Goal: Task Accomplishment & Management: Complete application form

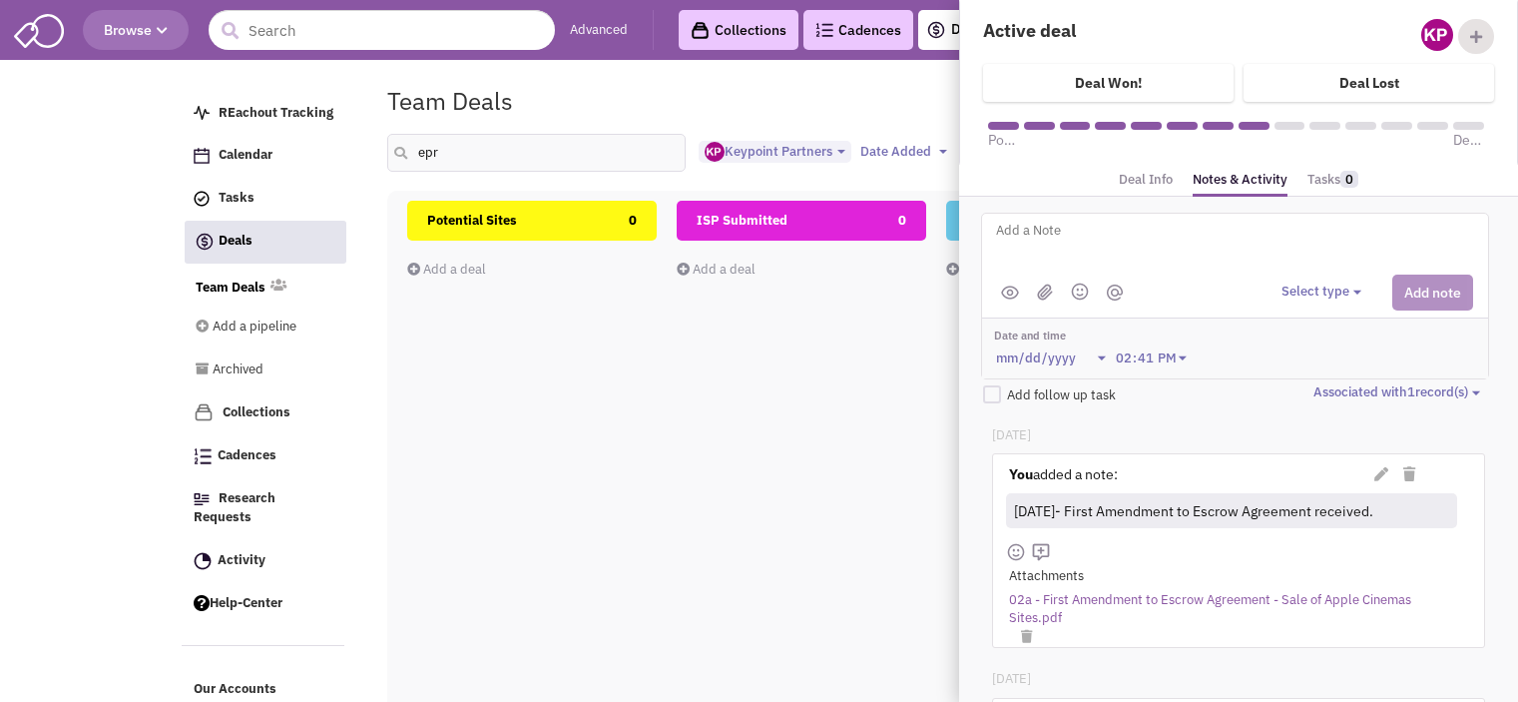
select select "1896"
select select
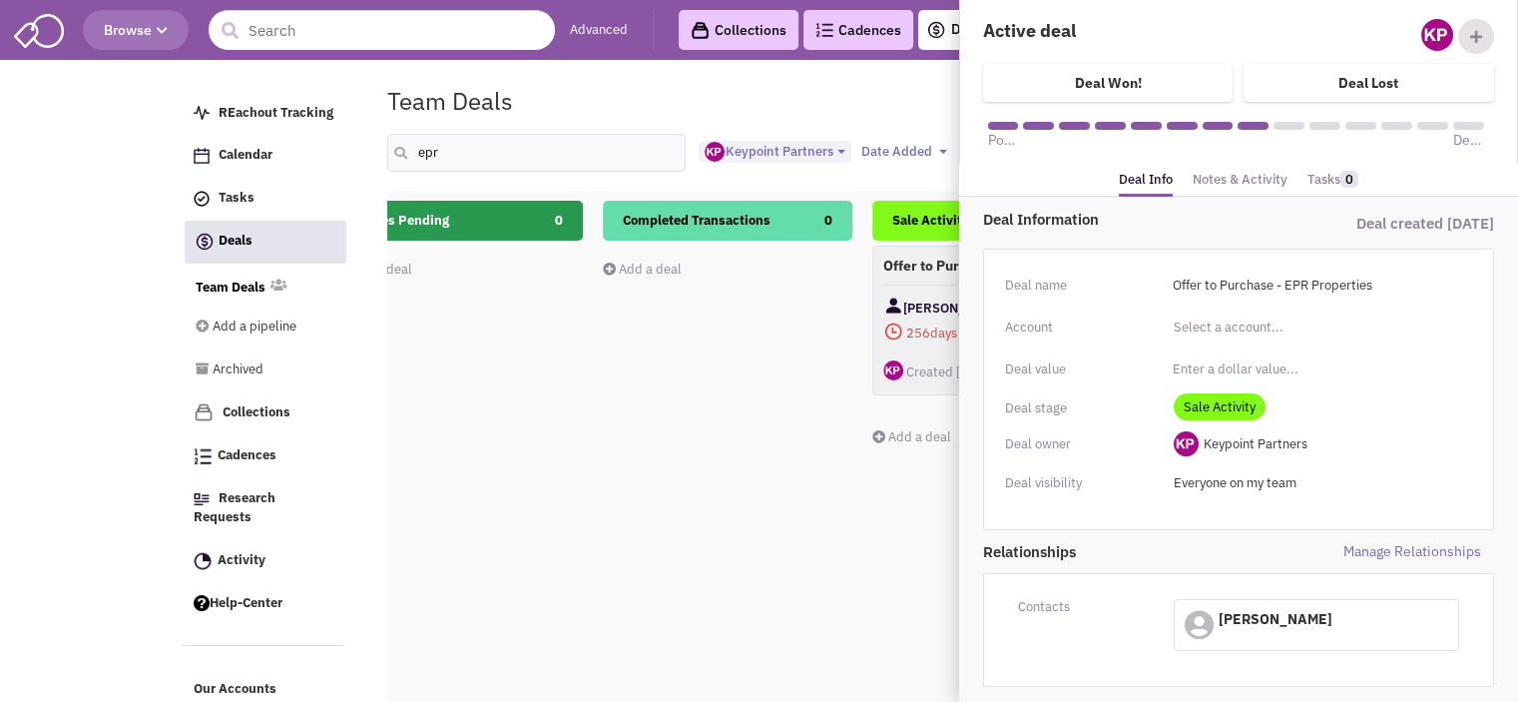
click at [1240, 176] on link "Notes & Activity" at bounding box center [1240, 180] width 95 height 29
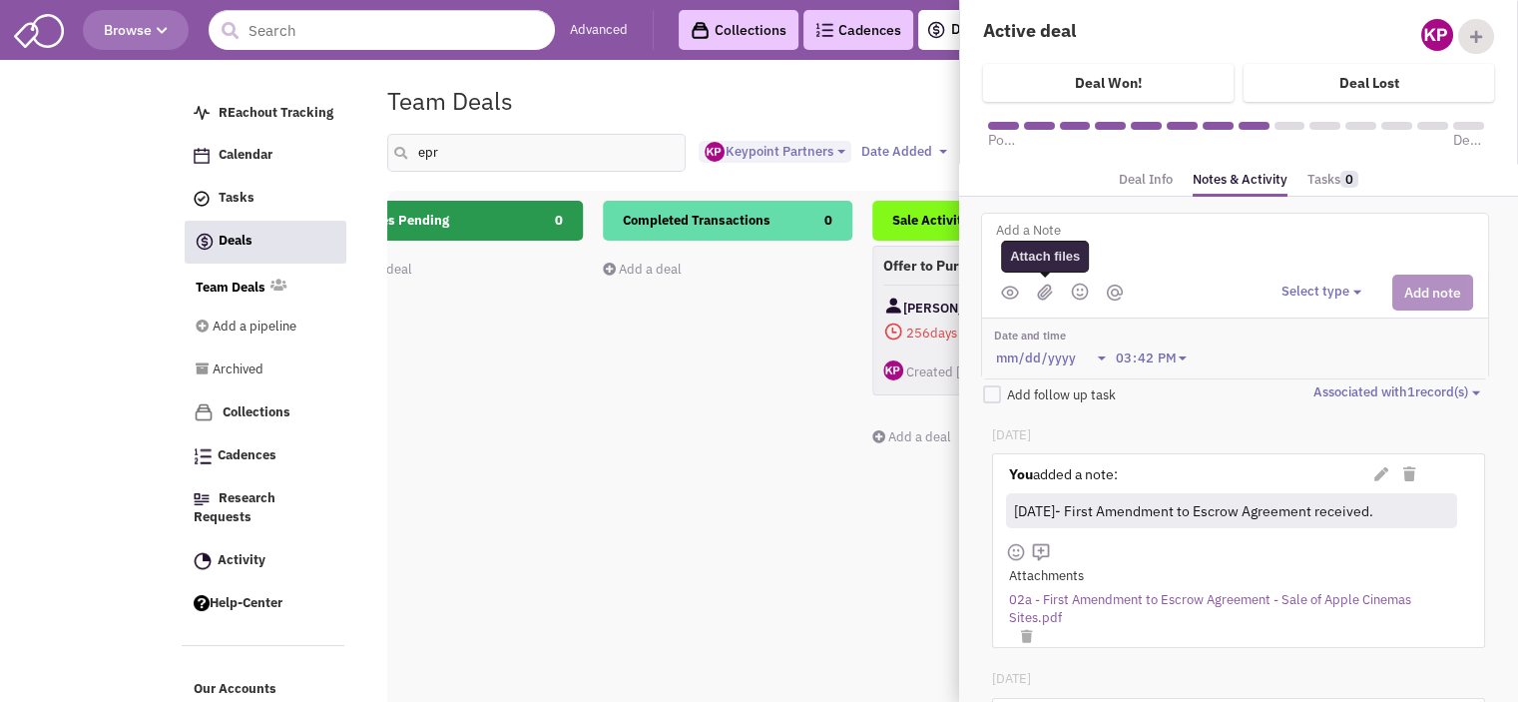
click at [1042, 287] on img at bounding box center [1045, 291] width 16 height 17
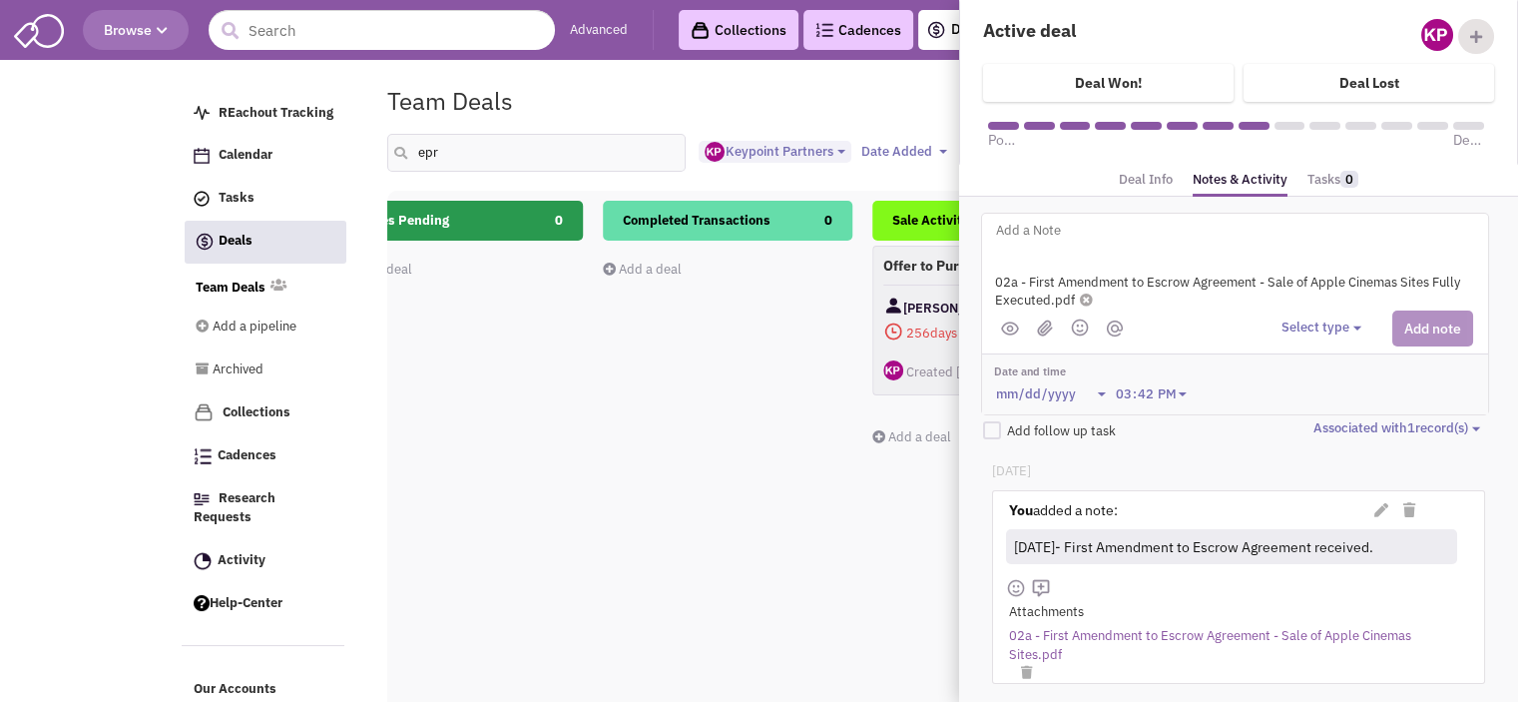
click at [1236, 244] on textarea at bounding box center [1241, 246] width 494 height 55
paste textarea "[DATE]- Fully executed first amendment received."
type textarea "[DATE]- Fully executed first amendment received."
click at [1335, 330] on button "Select type" at bounding box center [1325, 327] width 86 height 19
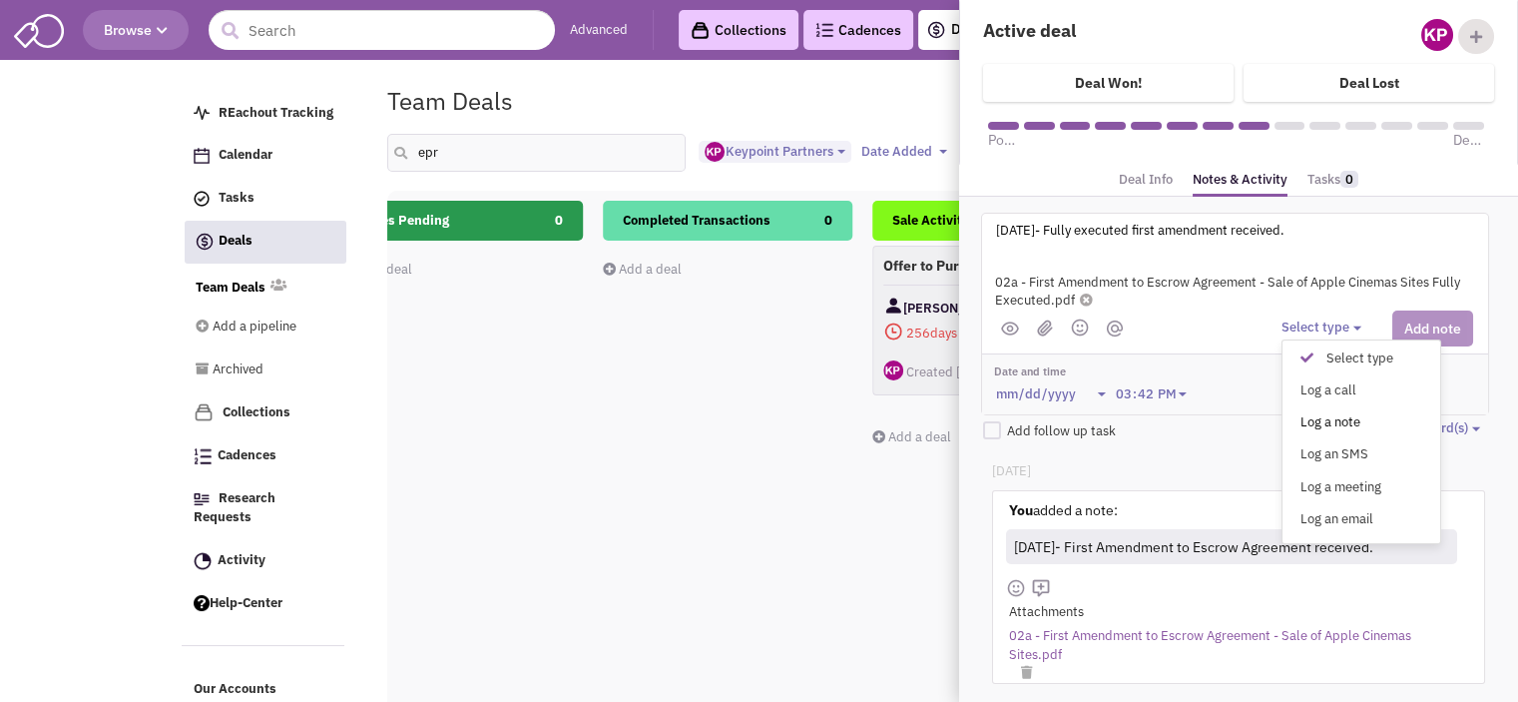
click at [1328, 418] on div "Log a note" at bounding box center [1312, 422] width 49 height 19
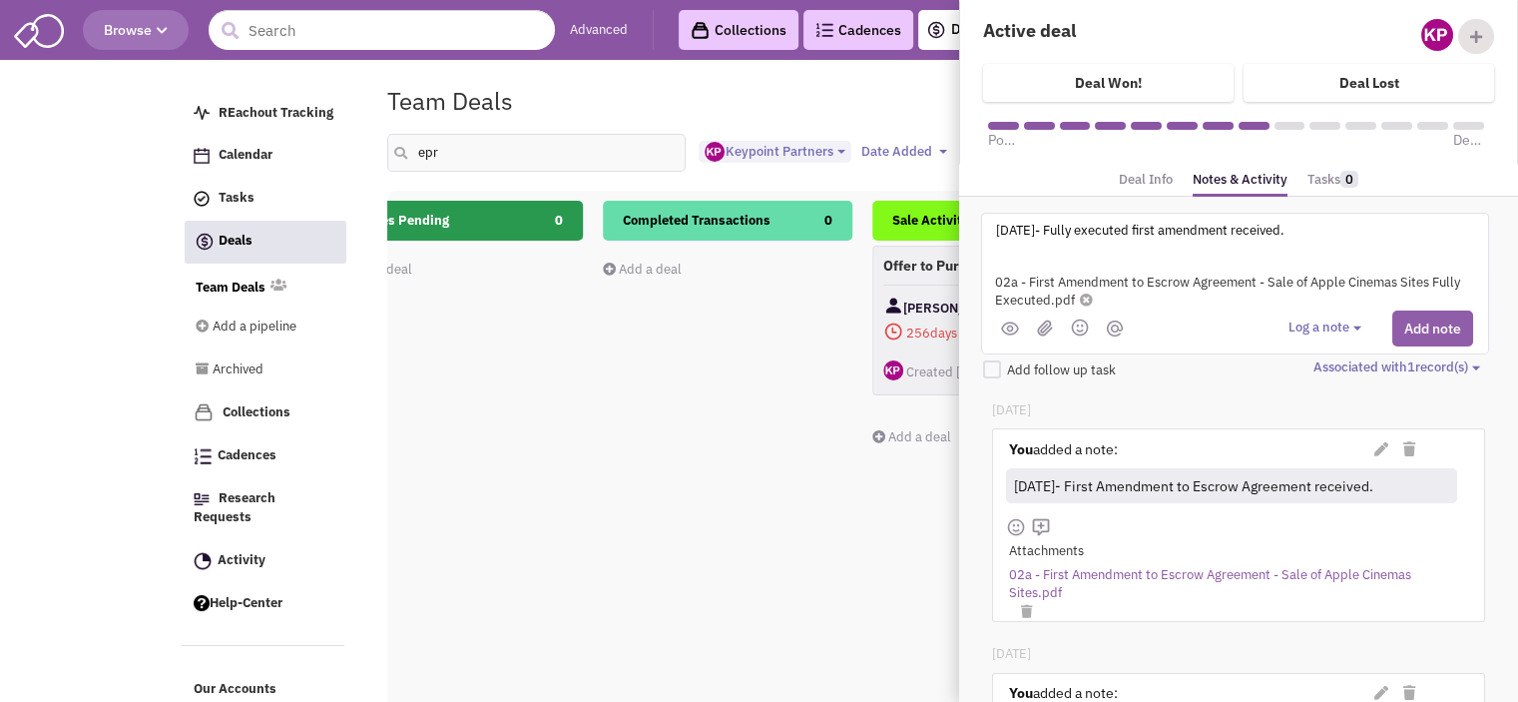
click at [1413, 322] on button "Add note" at bounding box center [1432, 328] width 81 height 36
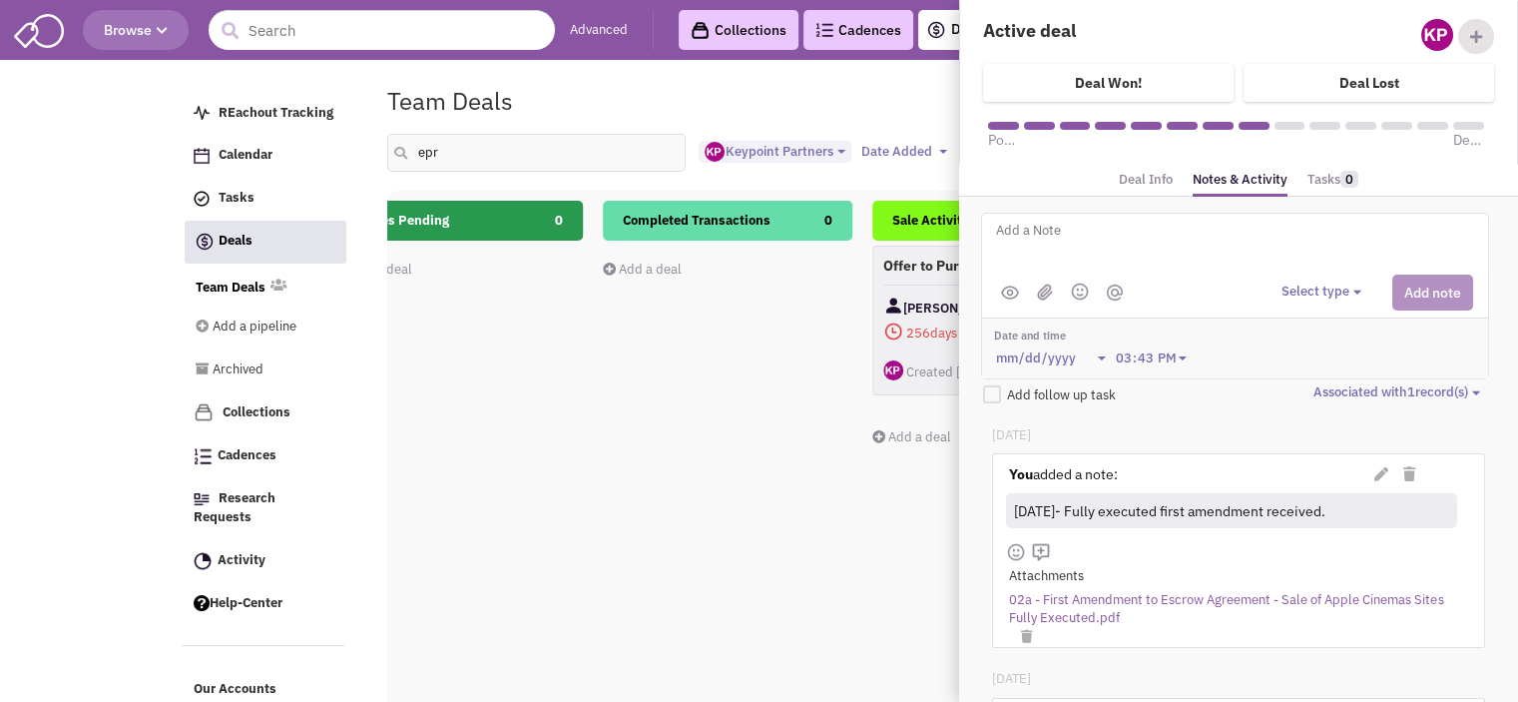
click at [799, 412] on div "Completed Transactions 0 Add a deal Total: $ 0" at bounding box center [728, 555] width 250 height 709
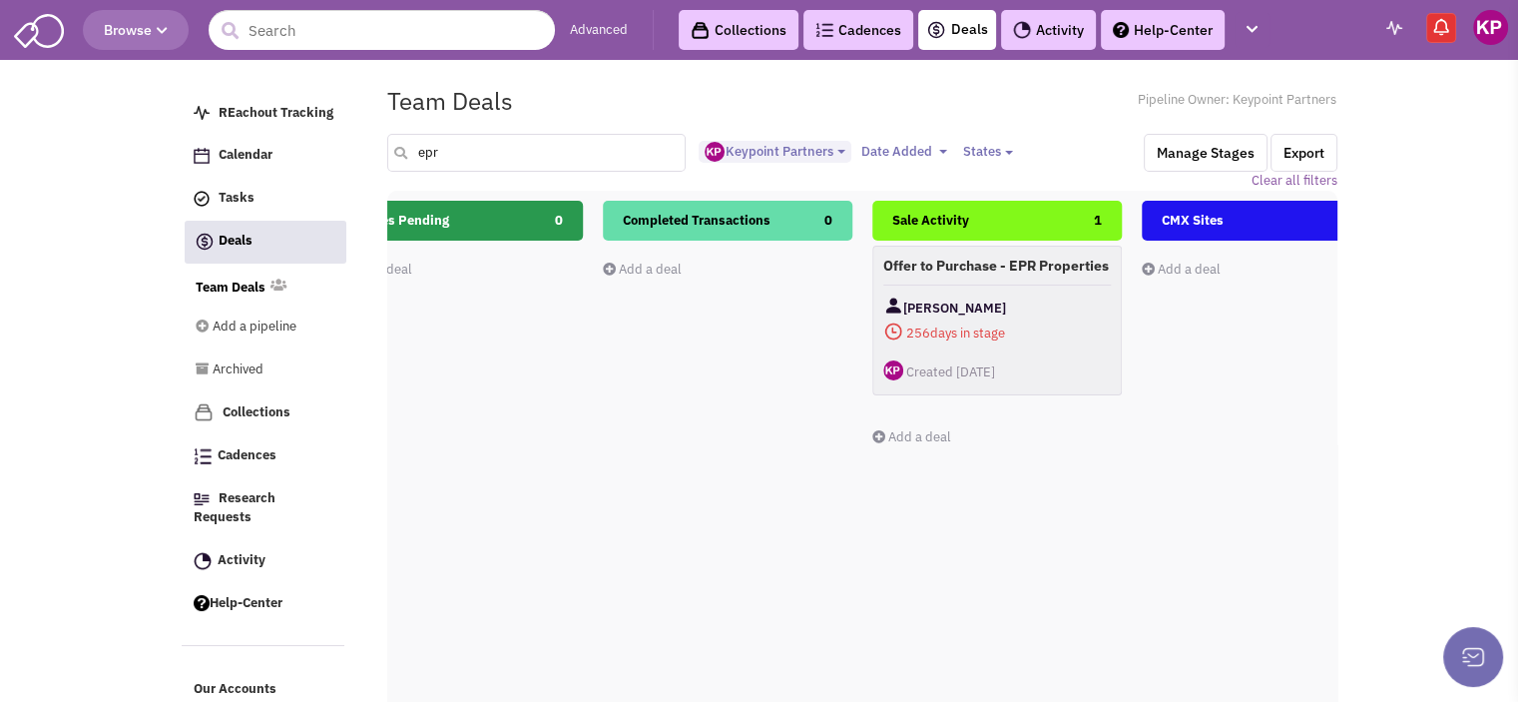
drag, startPoint x: 496, startPoint y: 159, endPoint x: 414, endPoint y: 160, distance: 81.9
click at [414, 160] on input "epr" at bounding box center [536, 153] width 299 height 38
type input "shrewsbury"
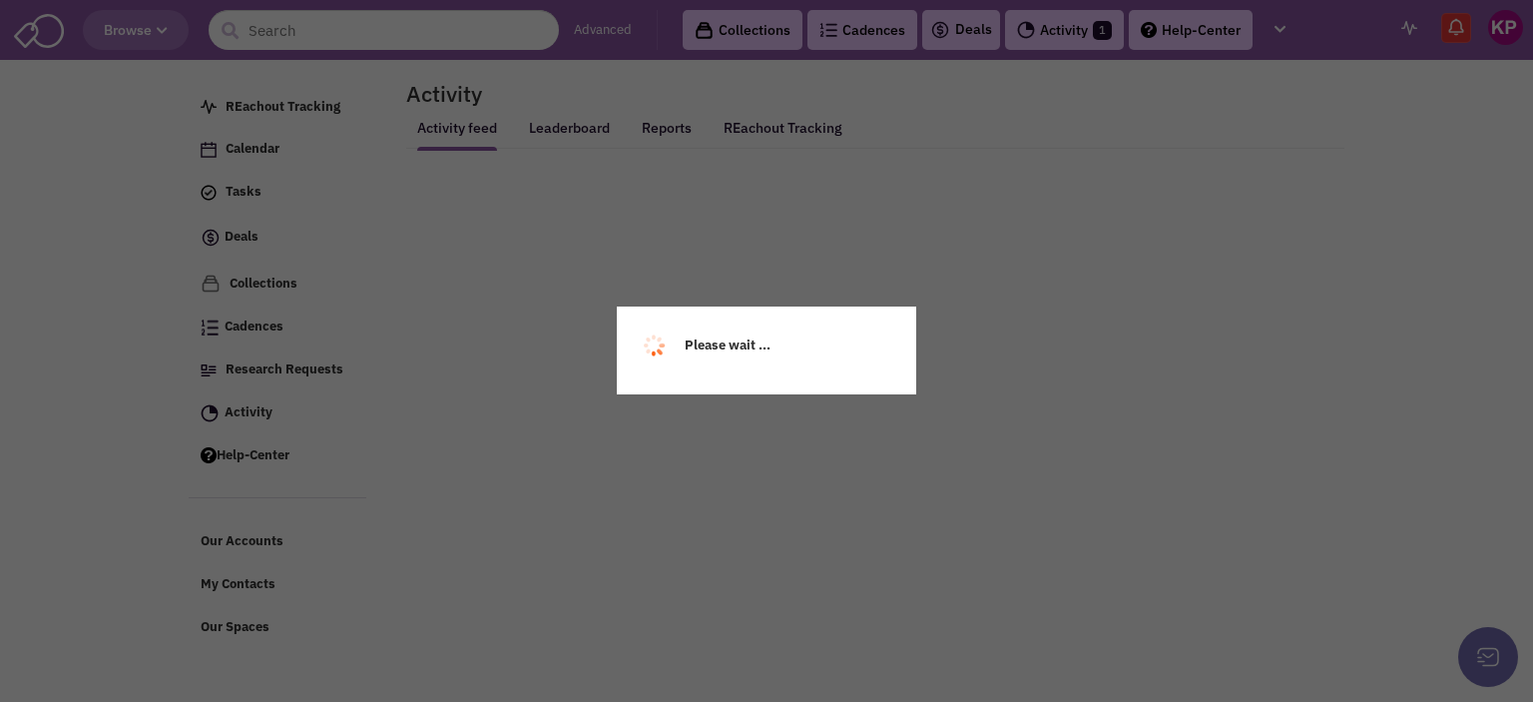
select select
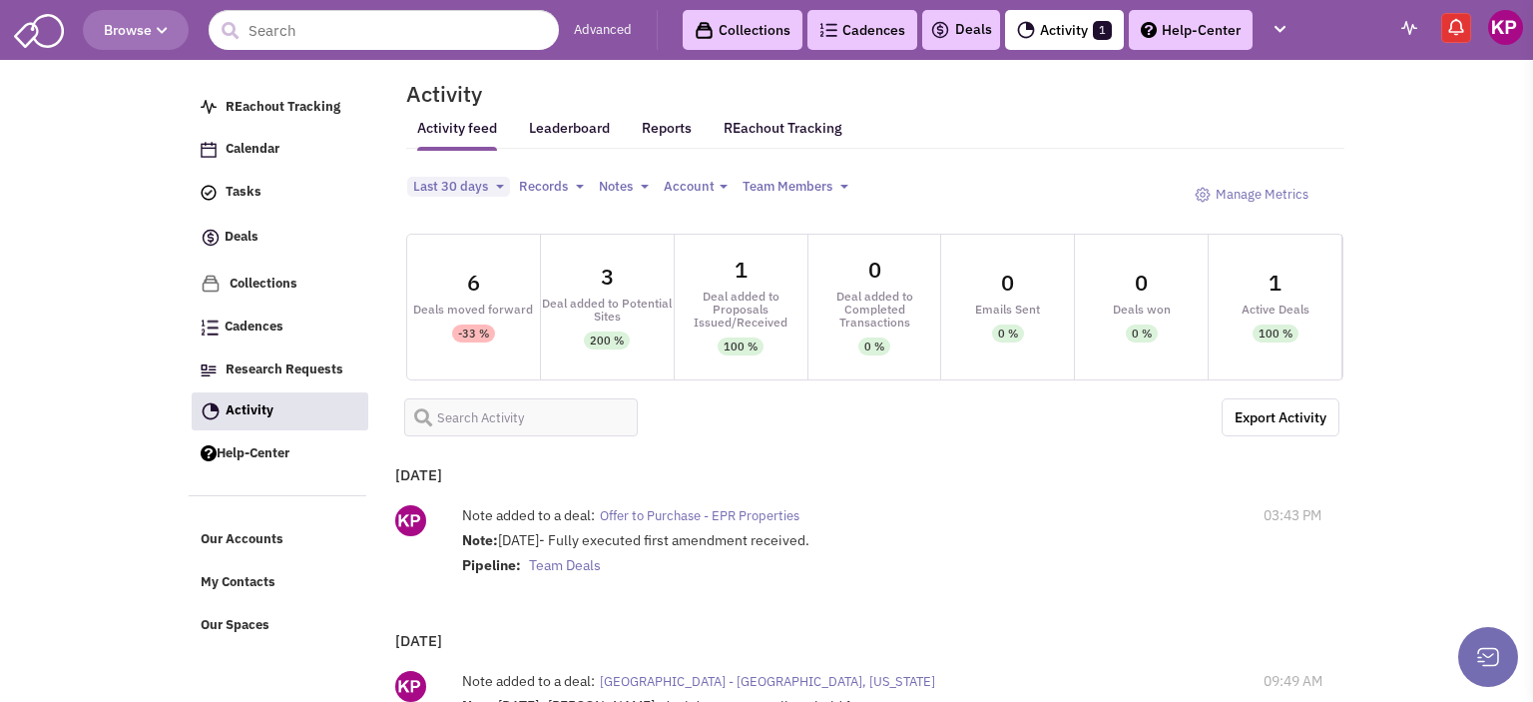
select select
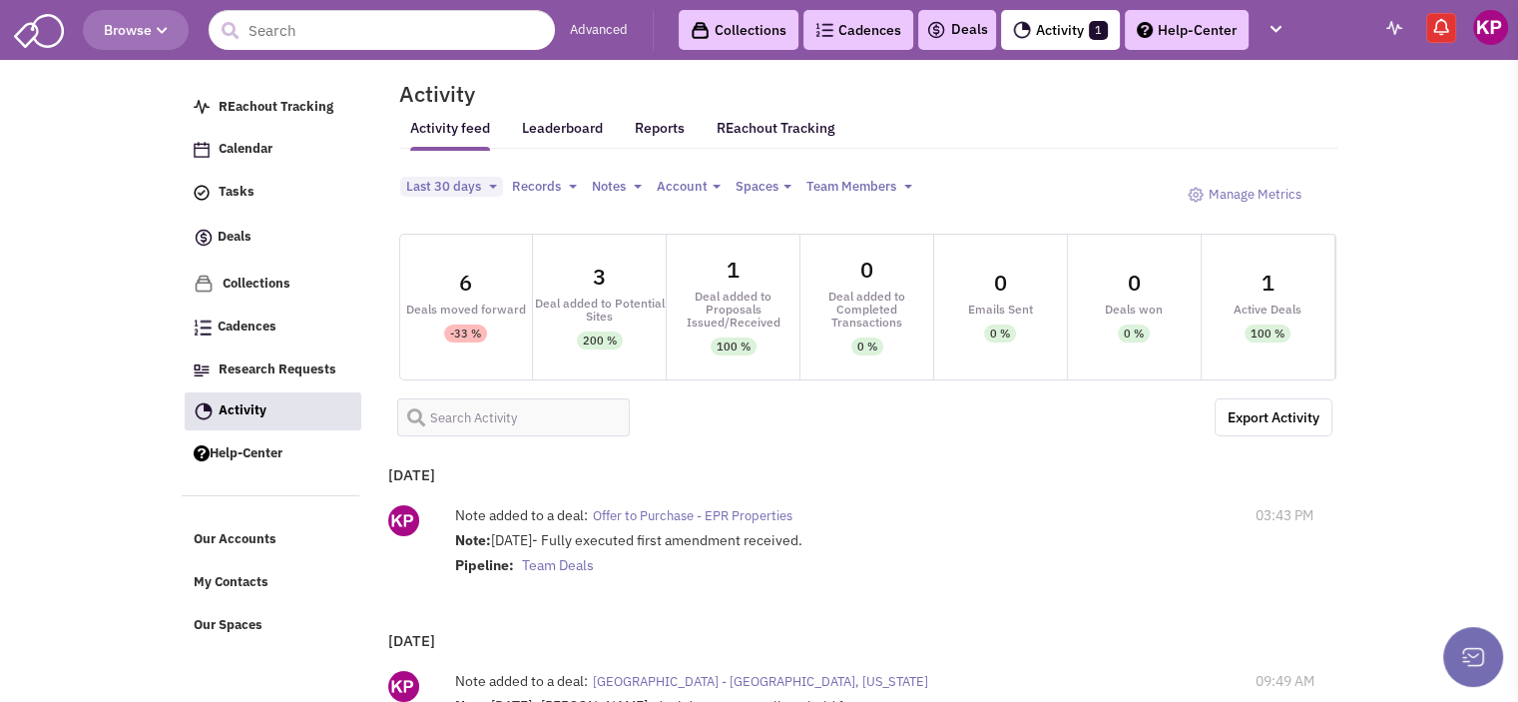
click at [964, 26] on link "Deals" at bounding box center [957, 30] width 62 height 24
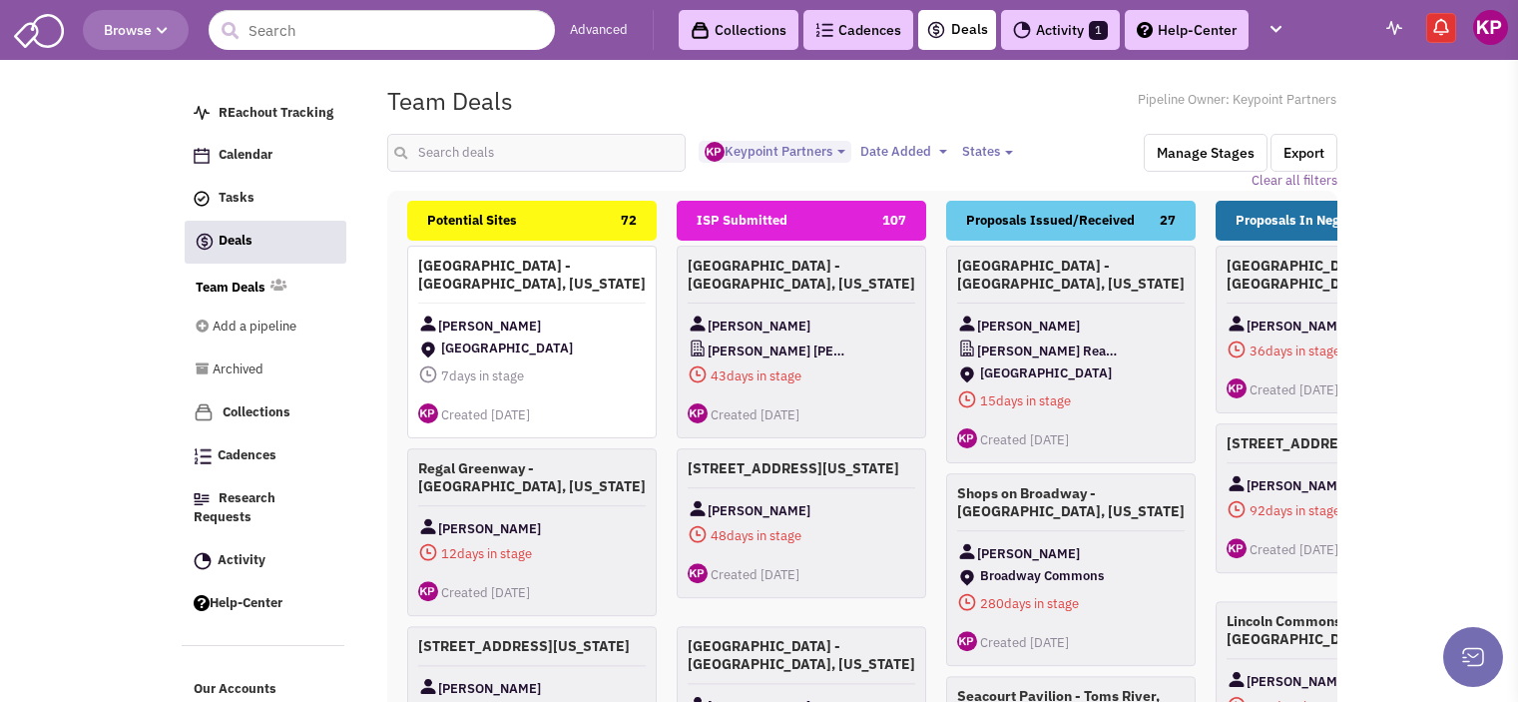
select select "1896"
select select
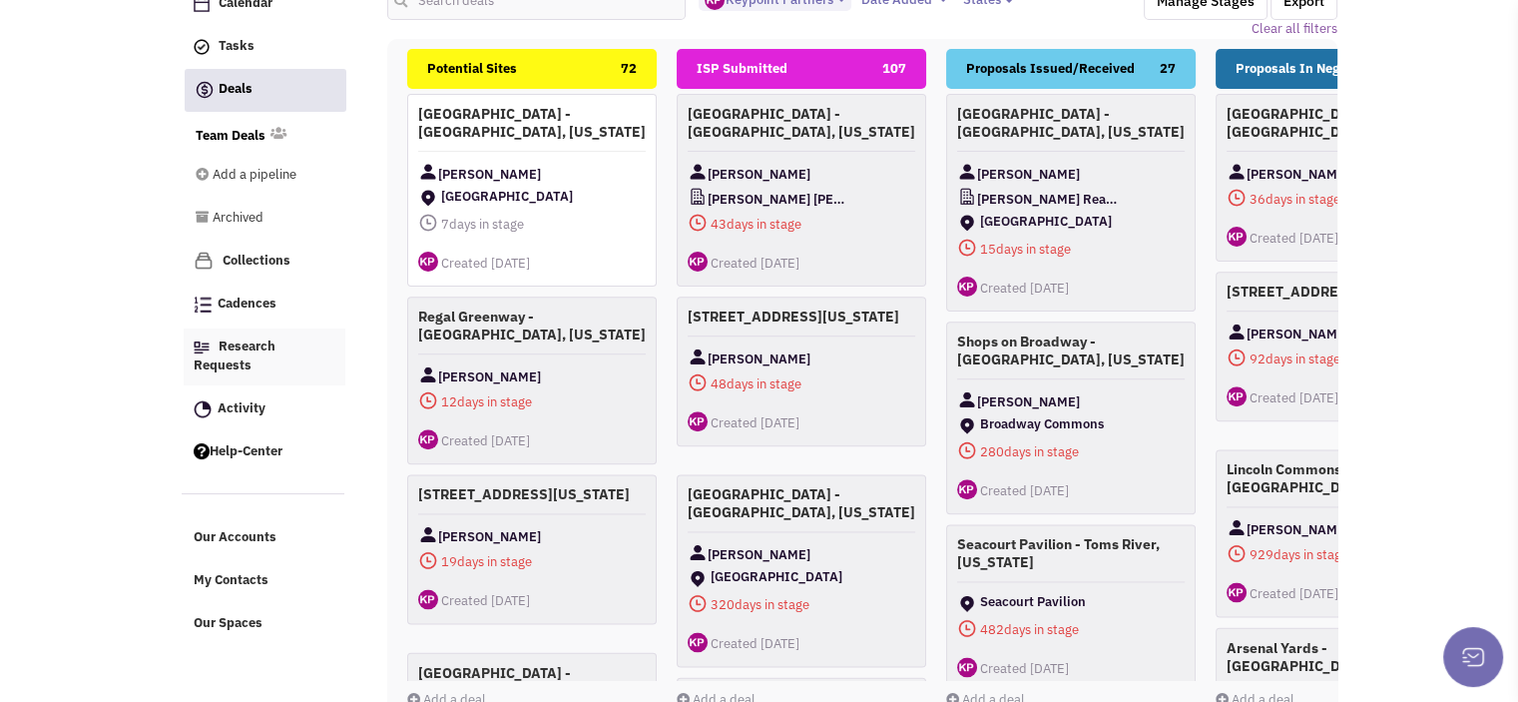
scroll to position [154, 0]
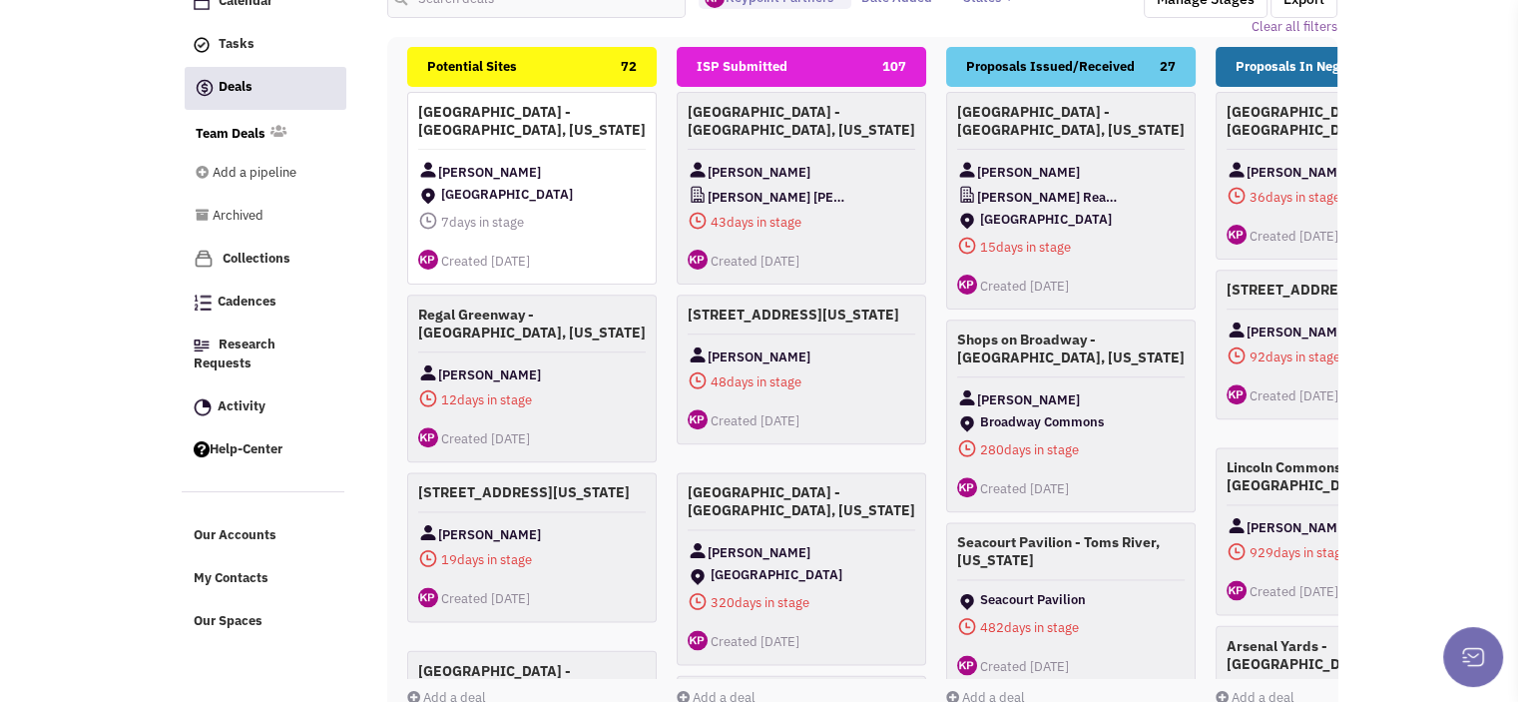
click at [451, 691] on link "Add a deal" at bounding box center [446, 697] width 79 height 17
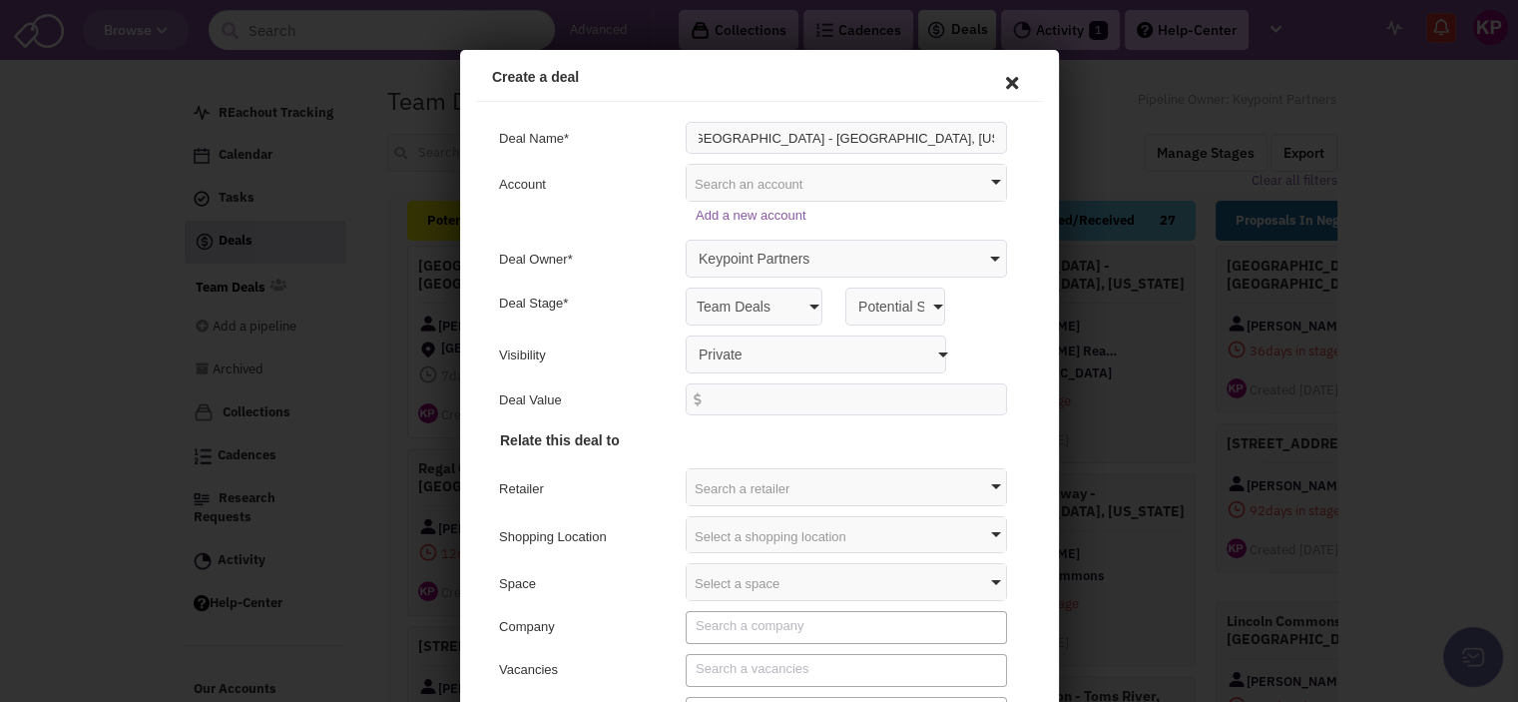
scroll to position [0, 13]
type input "[GEOGRAPHIC_DATA] - [GEOGRAPHIC_DATA], [US_STATE]"
click at [755, 347] on select "Private Anyone with access to this pipeline" at bounding box center [812, 351] width 261 height 38
select select "false"
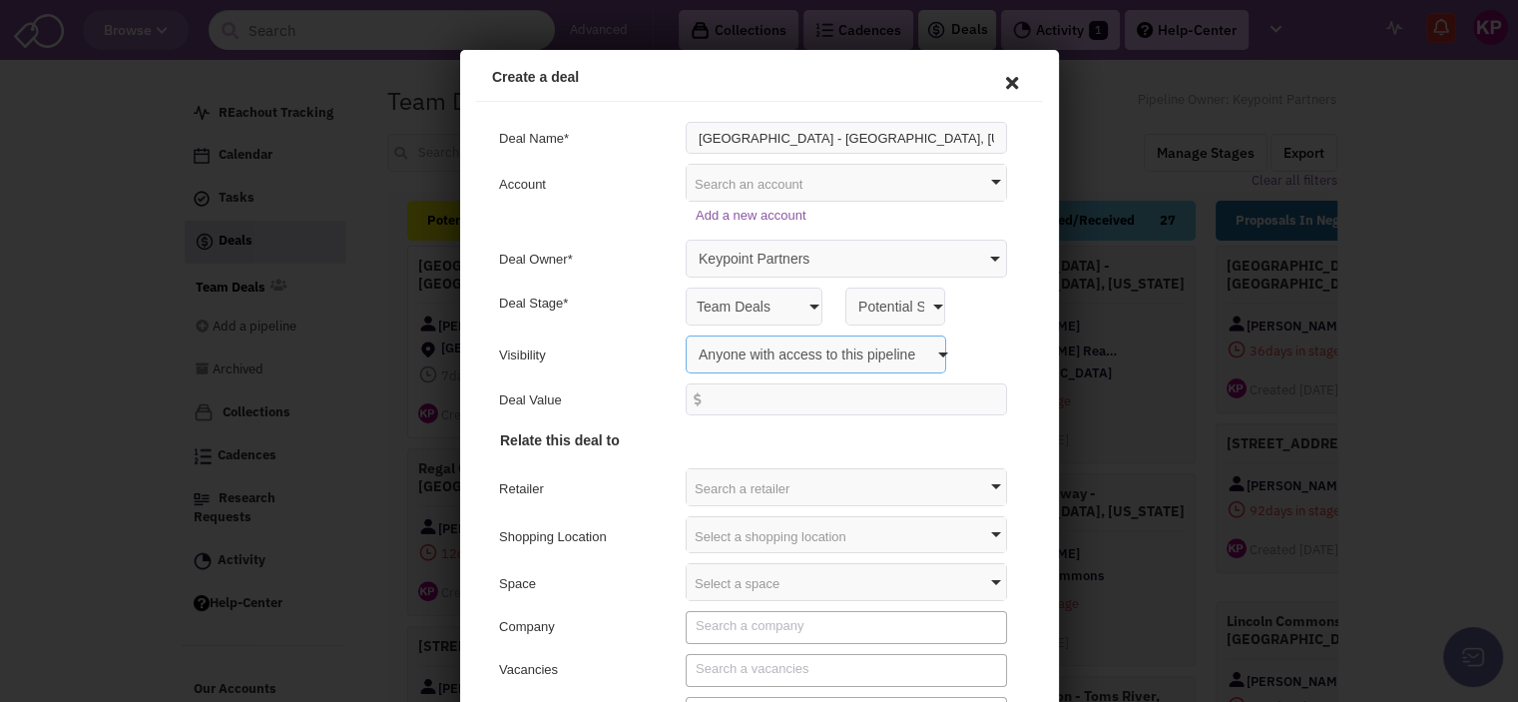
click at [682, 332] on select "Private Anyone with access to this pipeline" at bounding box center [812, 351] width 261 height 38
click at [769, 539] on div "Select a shopping location" at bounding box center [842, 532] width 319 height 36
click at [727, 564] on input "text" at bounding box center [795, 569] width 224 height 32
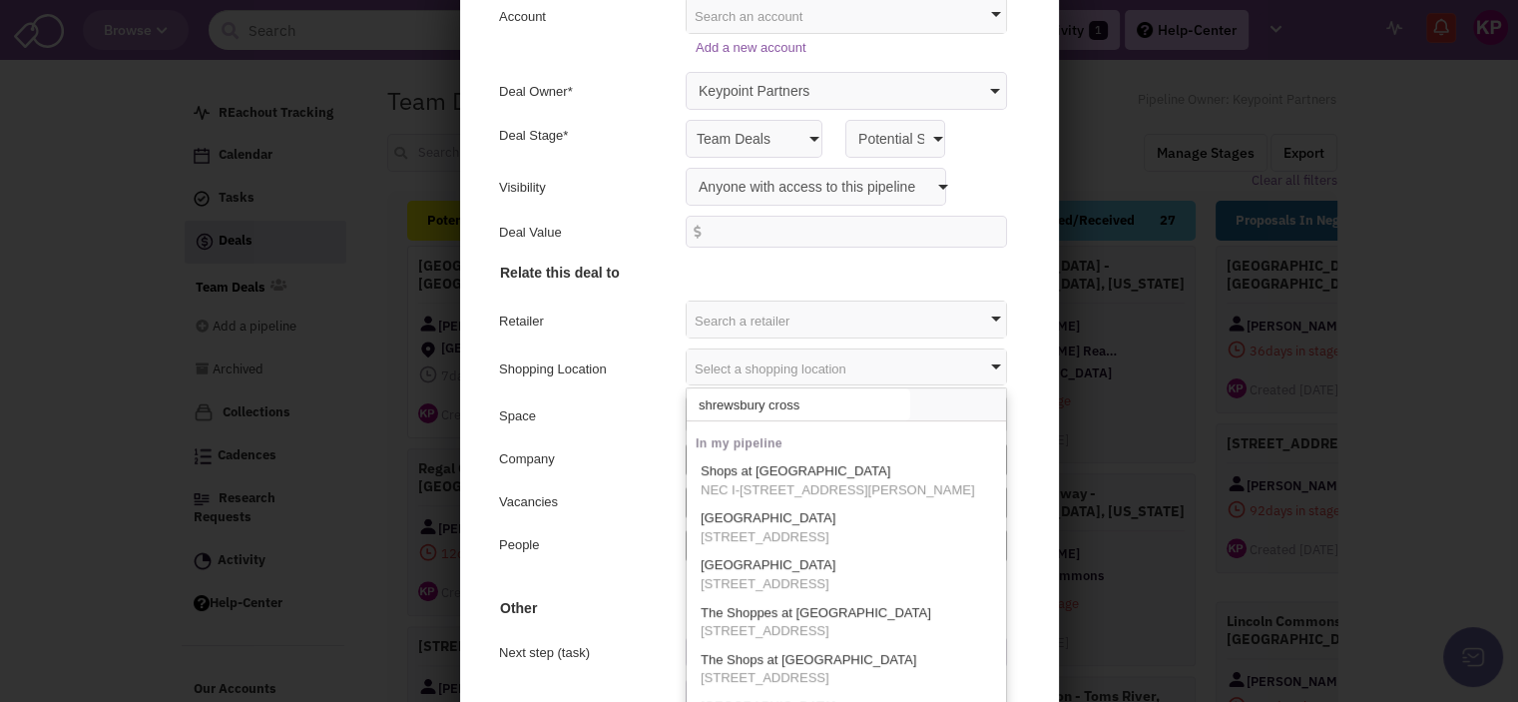
scroll to position [66, 0]
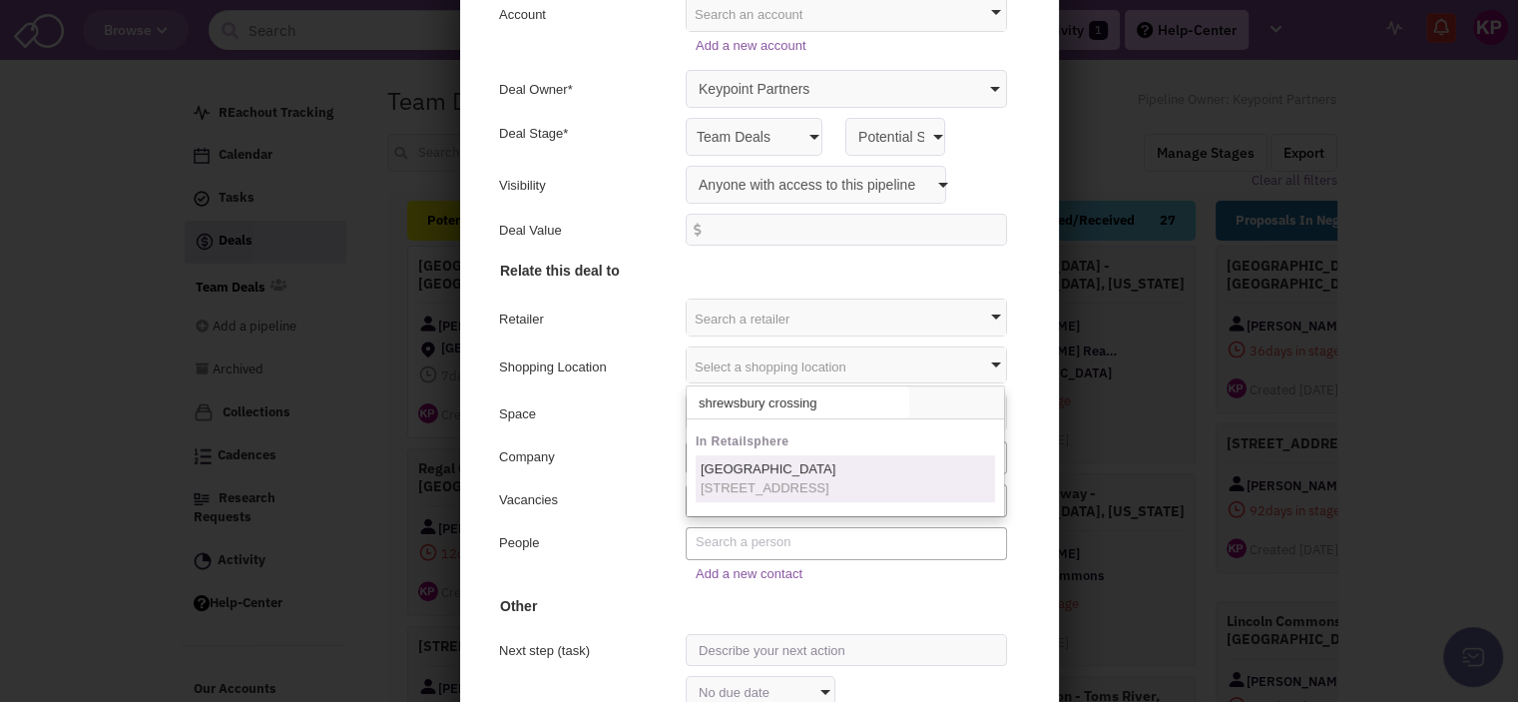
type input "shrewsbury crossing"
click at [763, 465] on span "[GEOGRAPHIC_DATA]" at bounding box center [764, 465] width 135 height 15
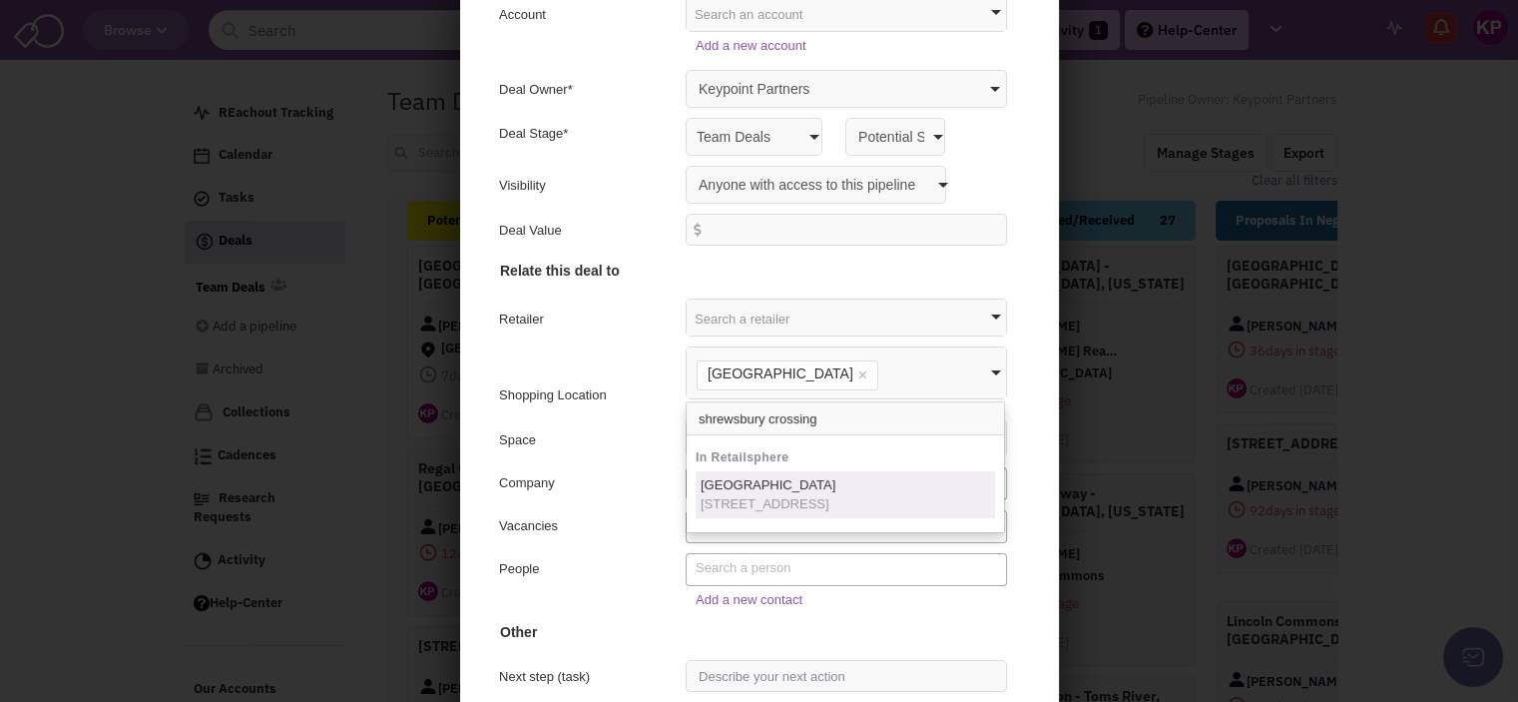
click at [593, 561] on div "People" at bounding box center [582, 569] width 174 height 24
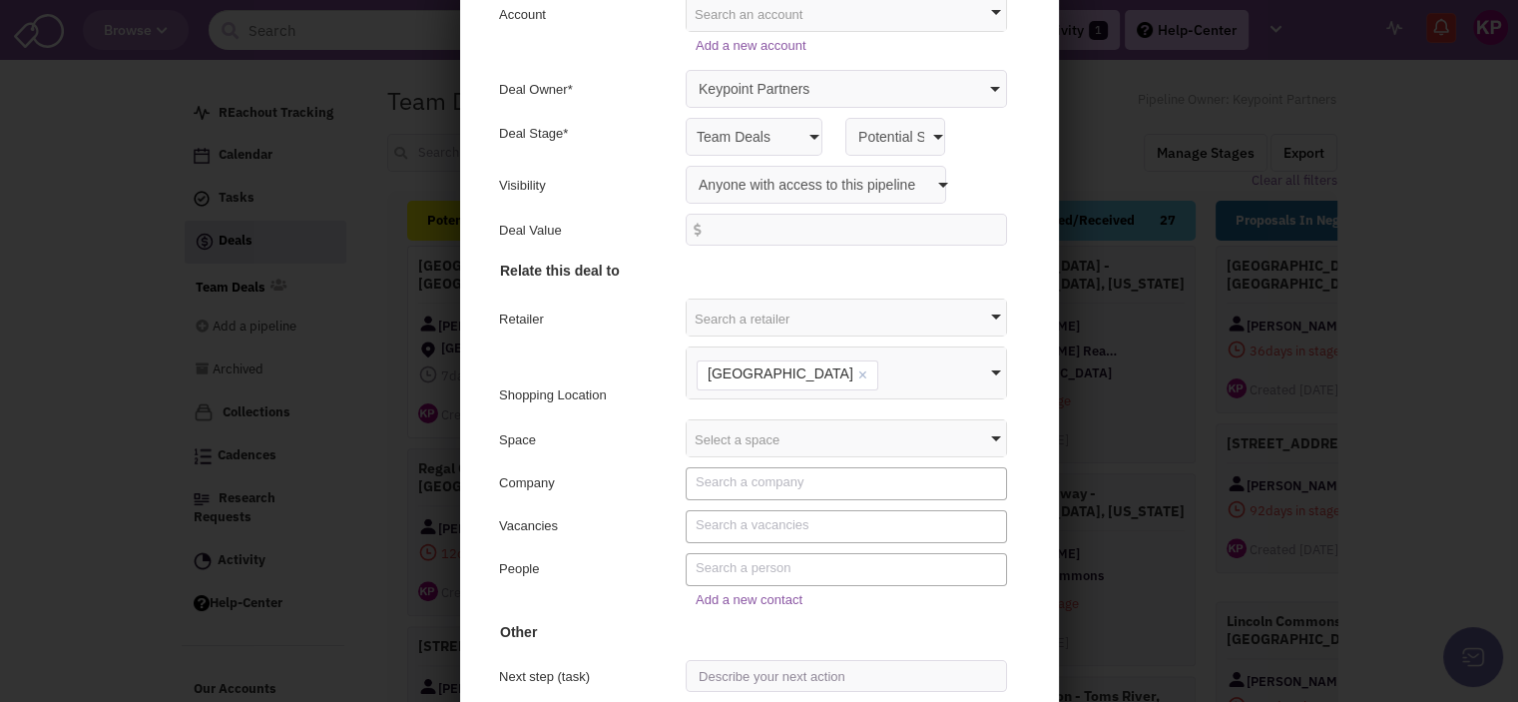
click at [713, 571] on textarea "Search" at bounding box center [845, 565] width 306 height 18
type textarea "[PERSON_NAME]"
click at [718, 597] on link "Add a new contact" at bounding box center [745, 596] width 107 height 15
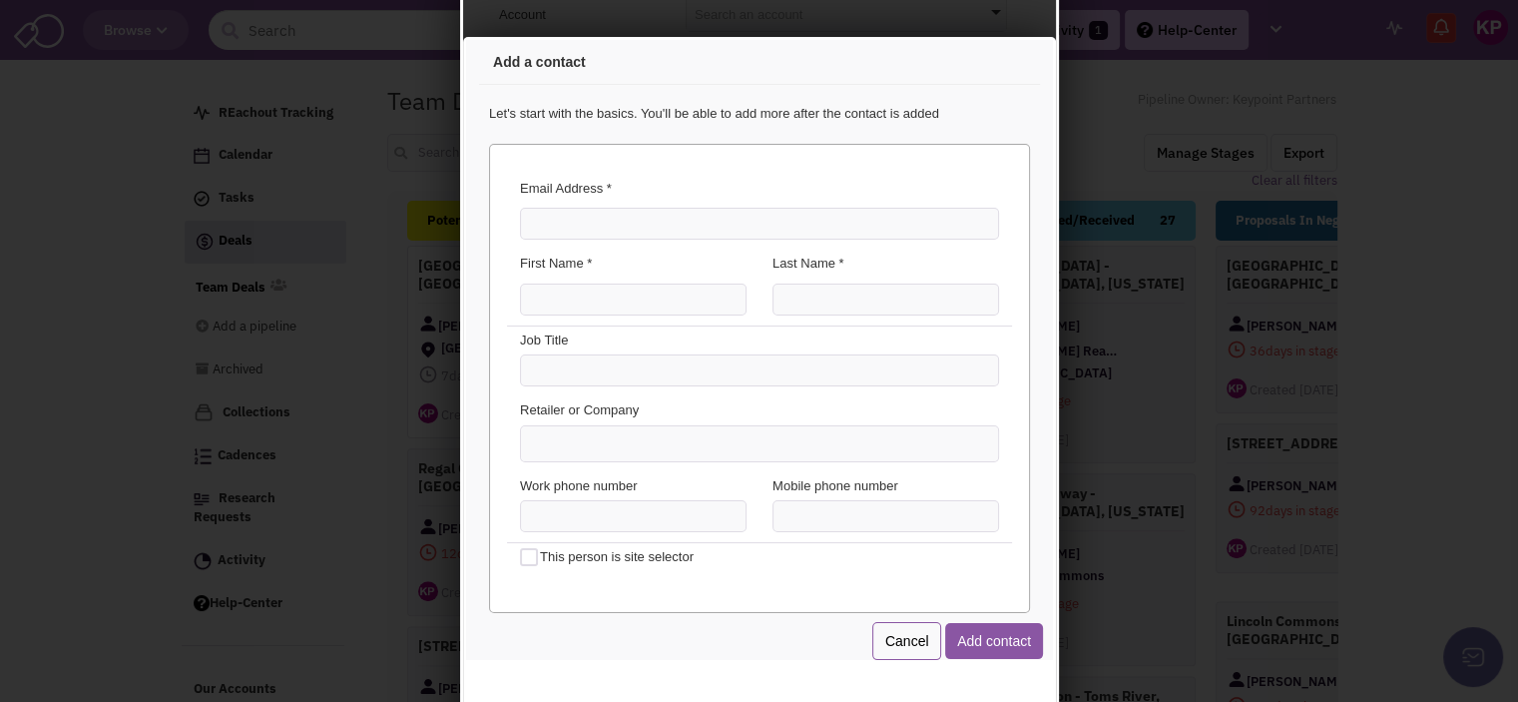
scroll to position [0, 0]
click at [584, 221] on input "Email Address *" at bounding box center [755, 221] width 479 height 32
paste input "[EMAIL_ADDRESS][DOMAIN_NAME]"
type input "[EMAIL_ADDRESS][DOMAIN_NAME]"
click at [600, 300] on input "First Name *" at bounding box center [629, 296] width 227 height 32
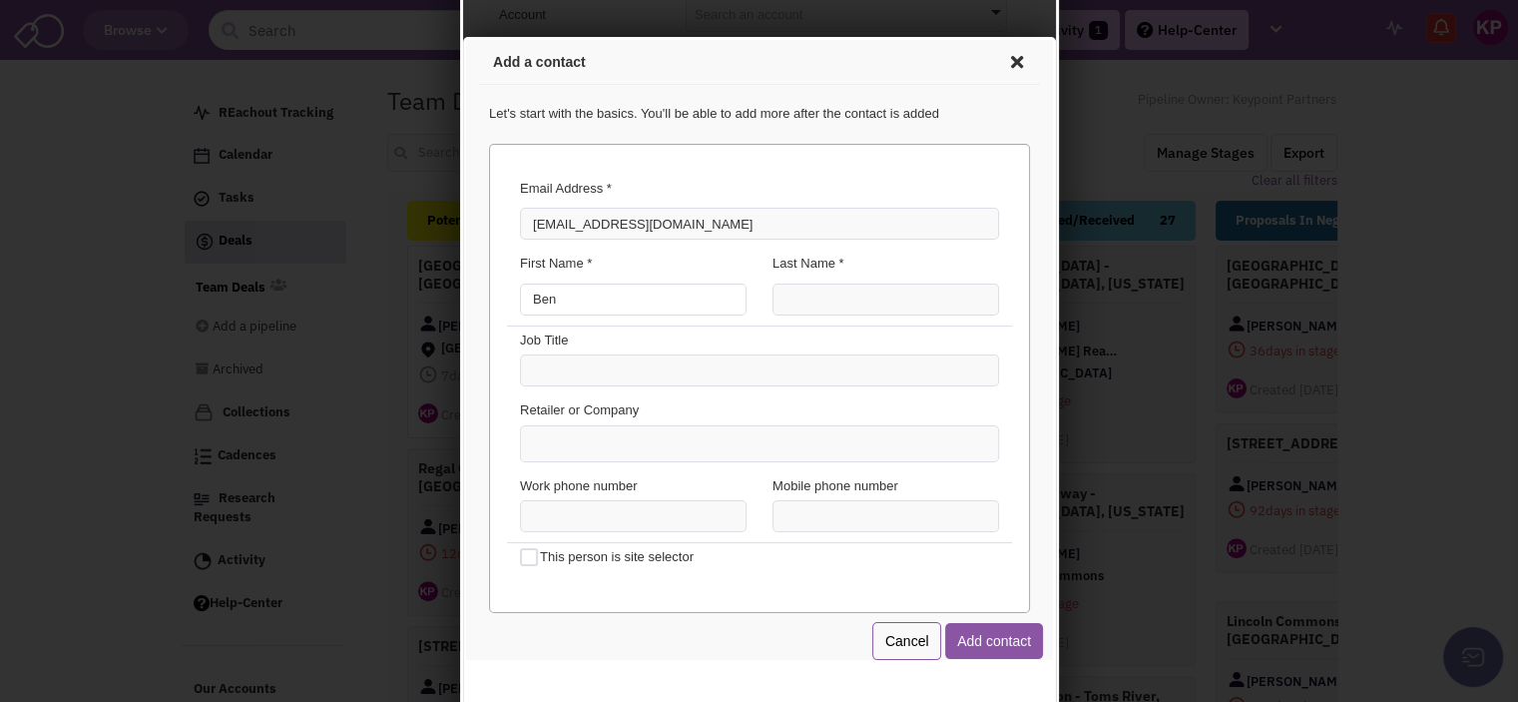
type input "Ben"
click at [787, 296] on input "Last Name *" at bounding box center [882, 296] width 227 height 32
type input "Starr"
click at [700, 444] on ul at bounding box center [755, 440] width 477 height 35
click at [462, 37] on select at bounding box center [462, 37] width 0 height 0
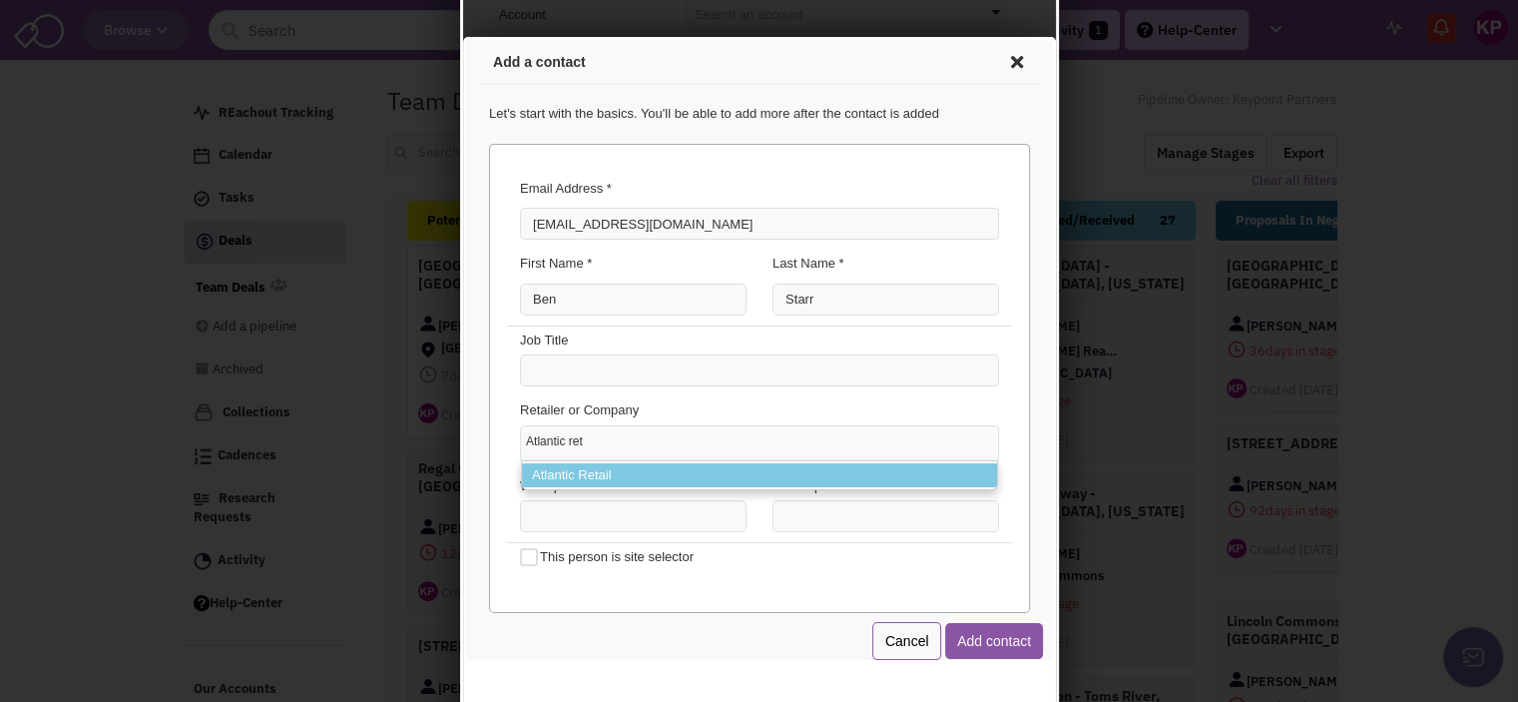
type input "Atlantic ret"
click at [700, 461] on li "Atlantic Retail" at bounding box center [755, 472] width 475 height 25
click at [462, 37] on select "Atlantic ret Atlantic Retail" at bounding box center [462, 37] width 0 height 0
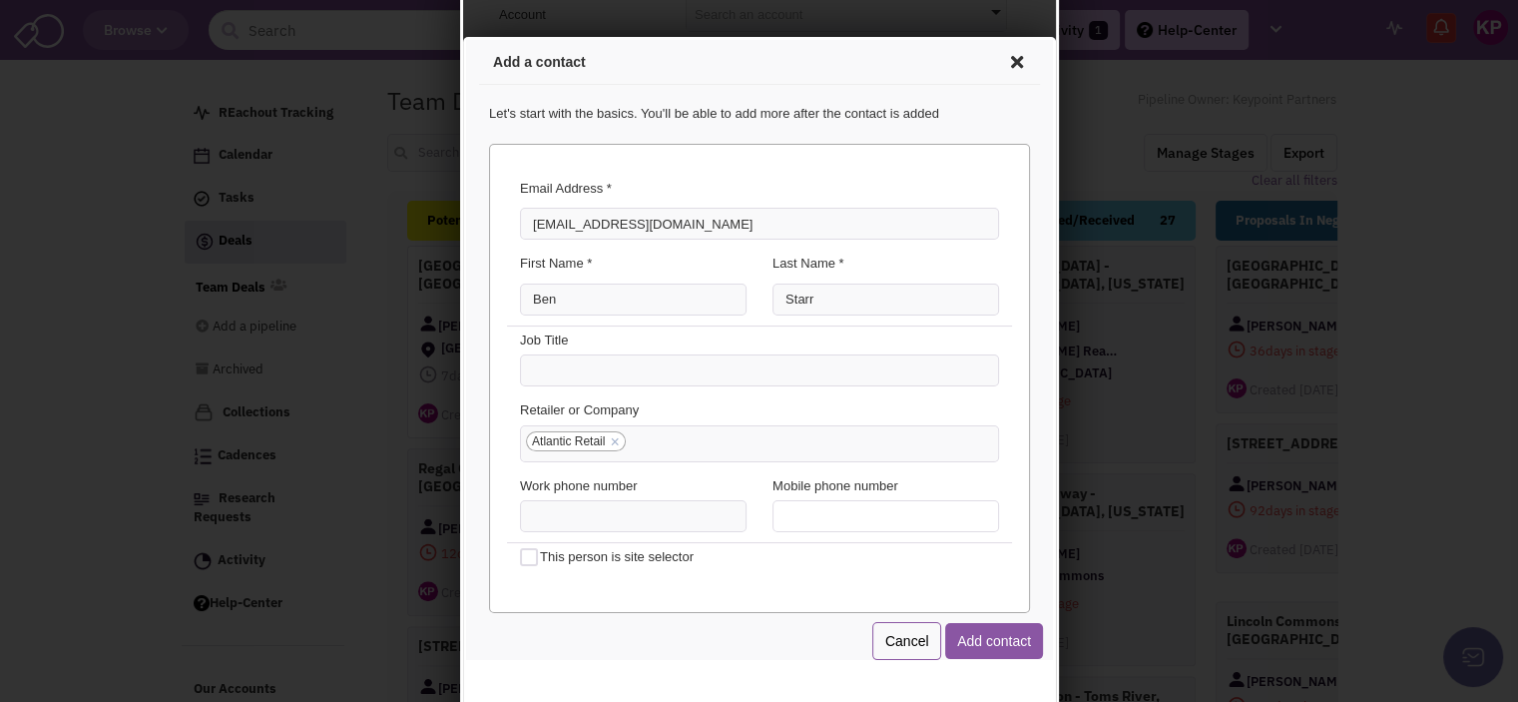
type input "(___) ___-____"
click at [784, 521] on input "(___) ___-____" at bounding box center [882, 513] width 227 height 32
type input "(___) ___-____"
click at [1029, 87] on article "Add a contact Let's start with the basics. You'll be able to add more after the…" at bounding box center [755, 347] width 587 height 620
click at [787, 505] on input "(___) ___-____" at bounding box center [882, 513] width 227 height 32
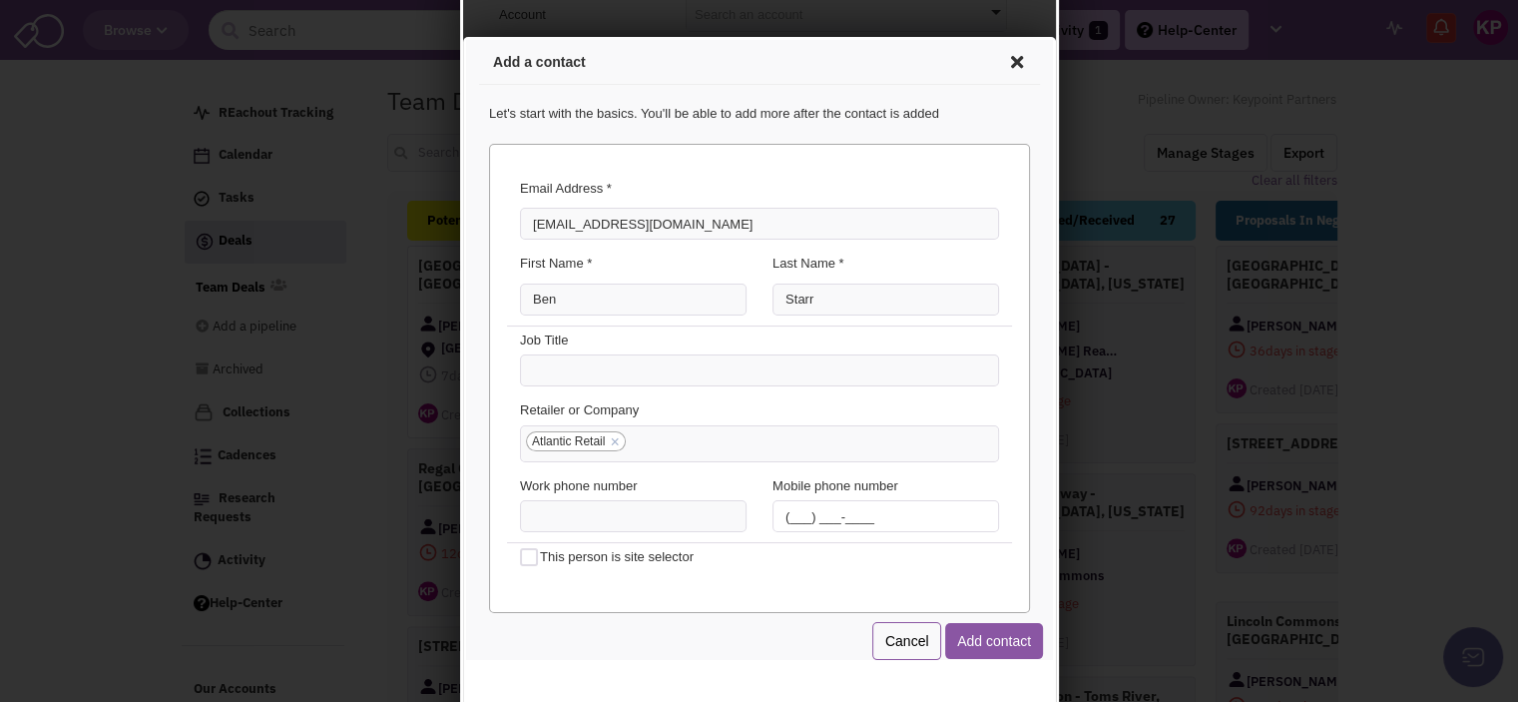
paste input "617) 239-3643"
type input "[PHONE_NUMBER]"
click at [963, 642] on button "Add contact" at bounding box center [990, 638] width 98 height 36
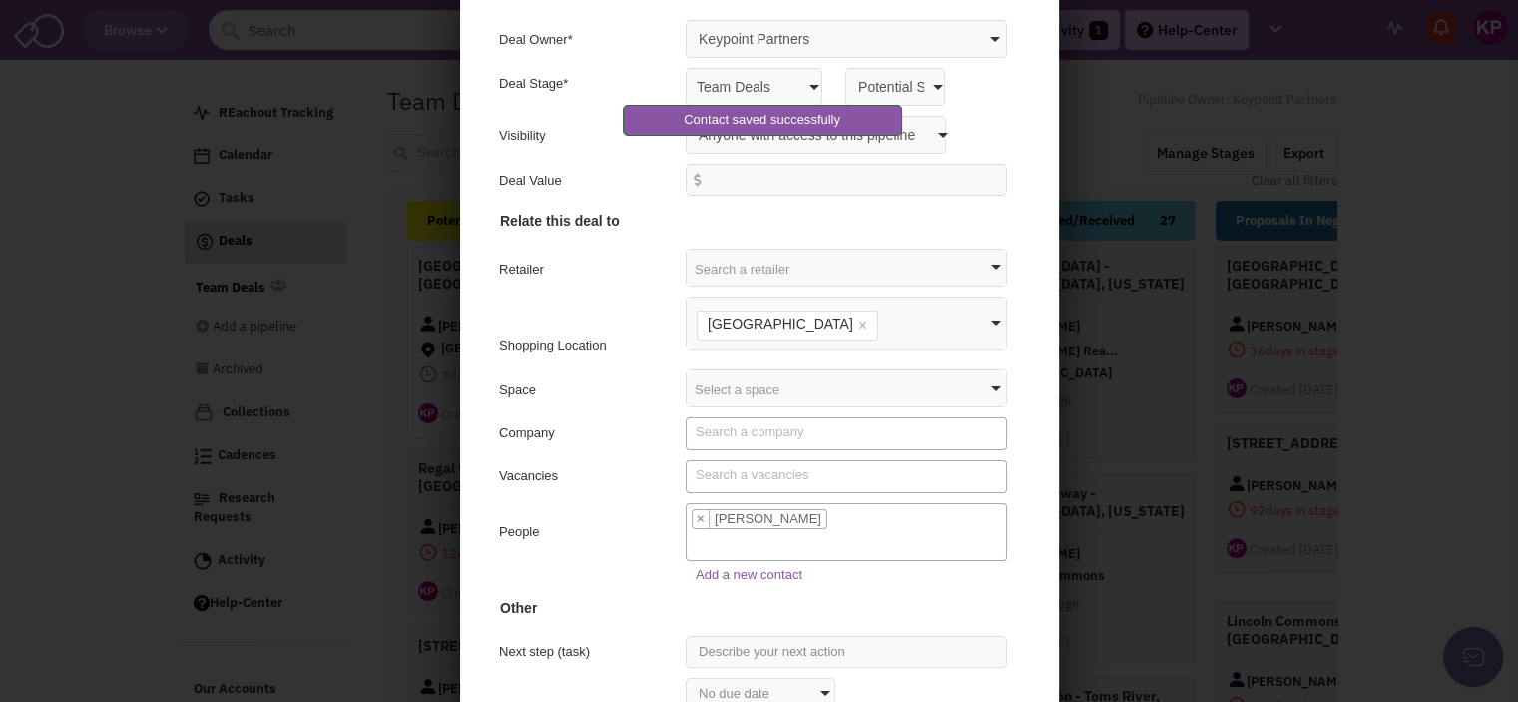
scroll to position [200, 0]
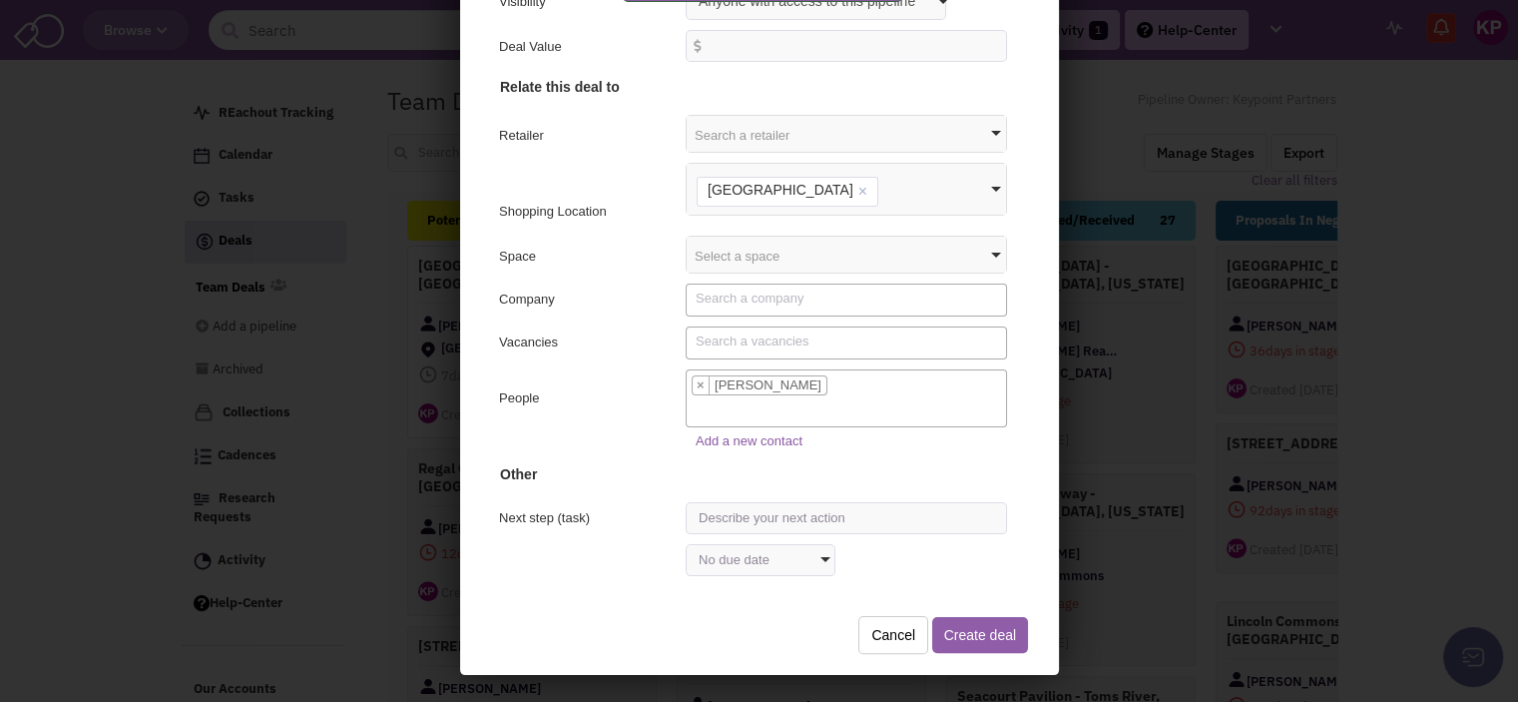
click at [983, 635] on button "Create deal" at bounding box center [976, 632] width 96 height 36
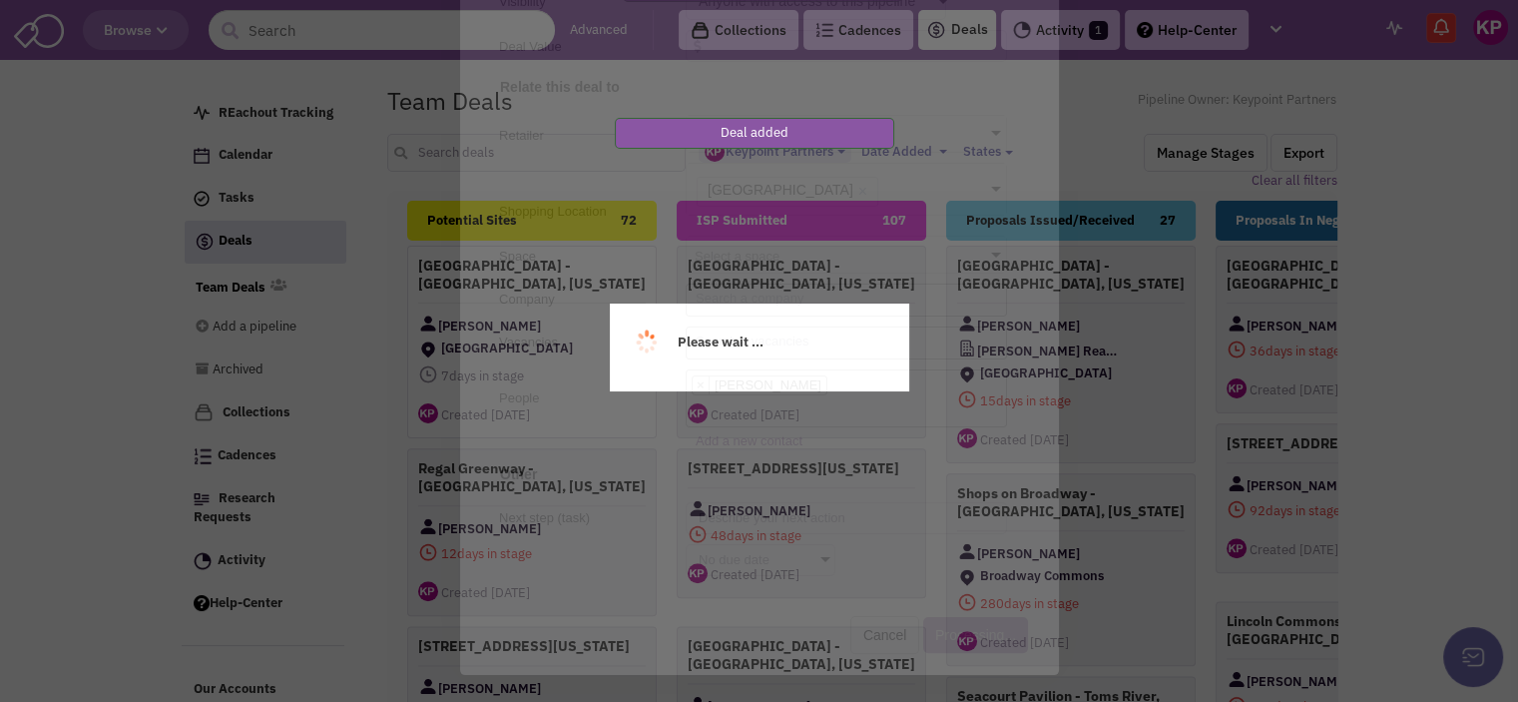
scroll to position [0, 0]
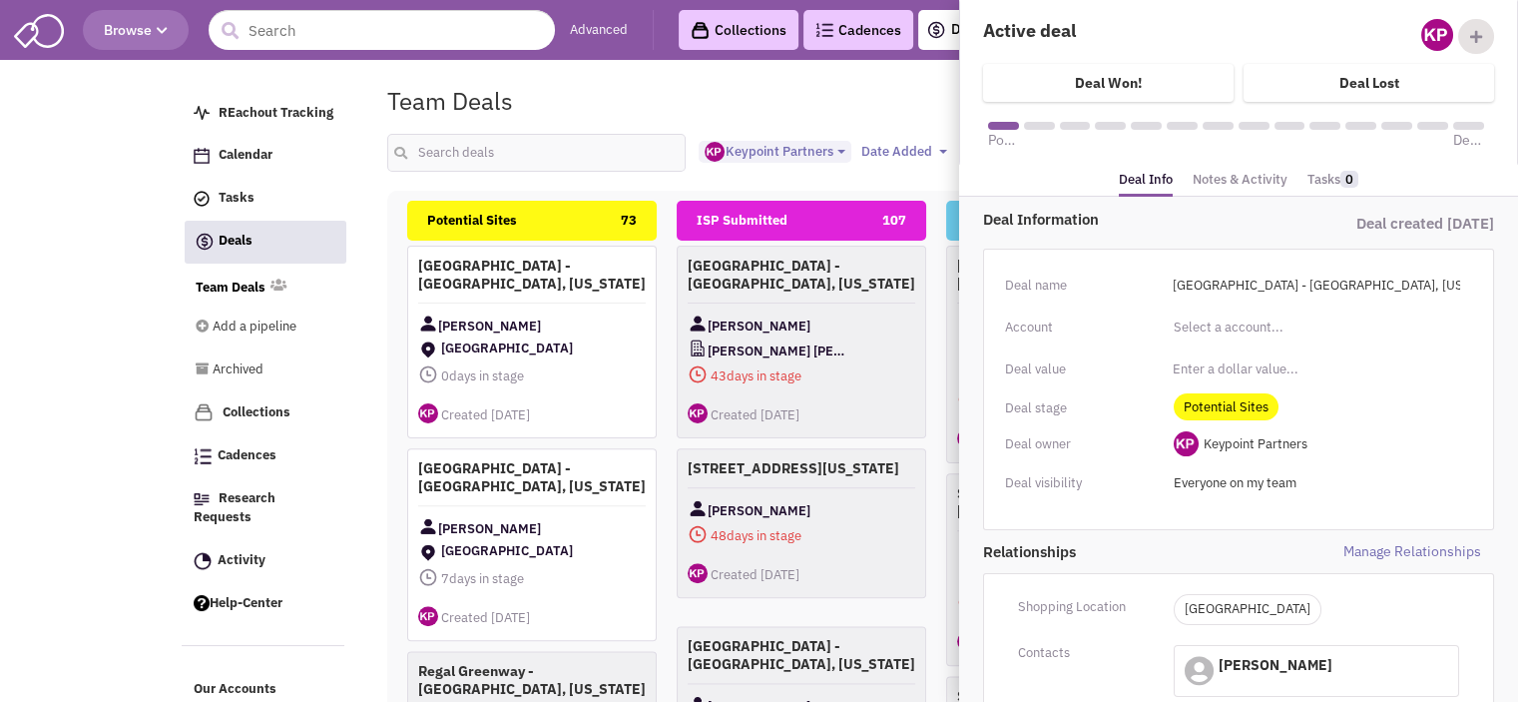
click at [1221, 179] on link "Notes & Activity" at bounding box center [1240, 180] width 95 height 29
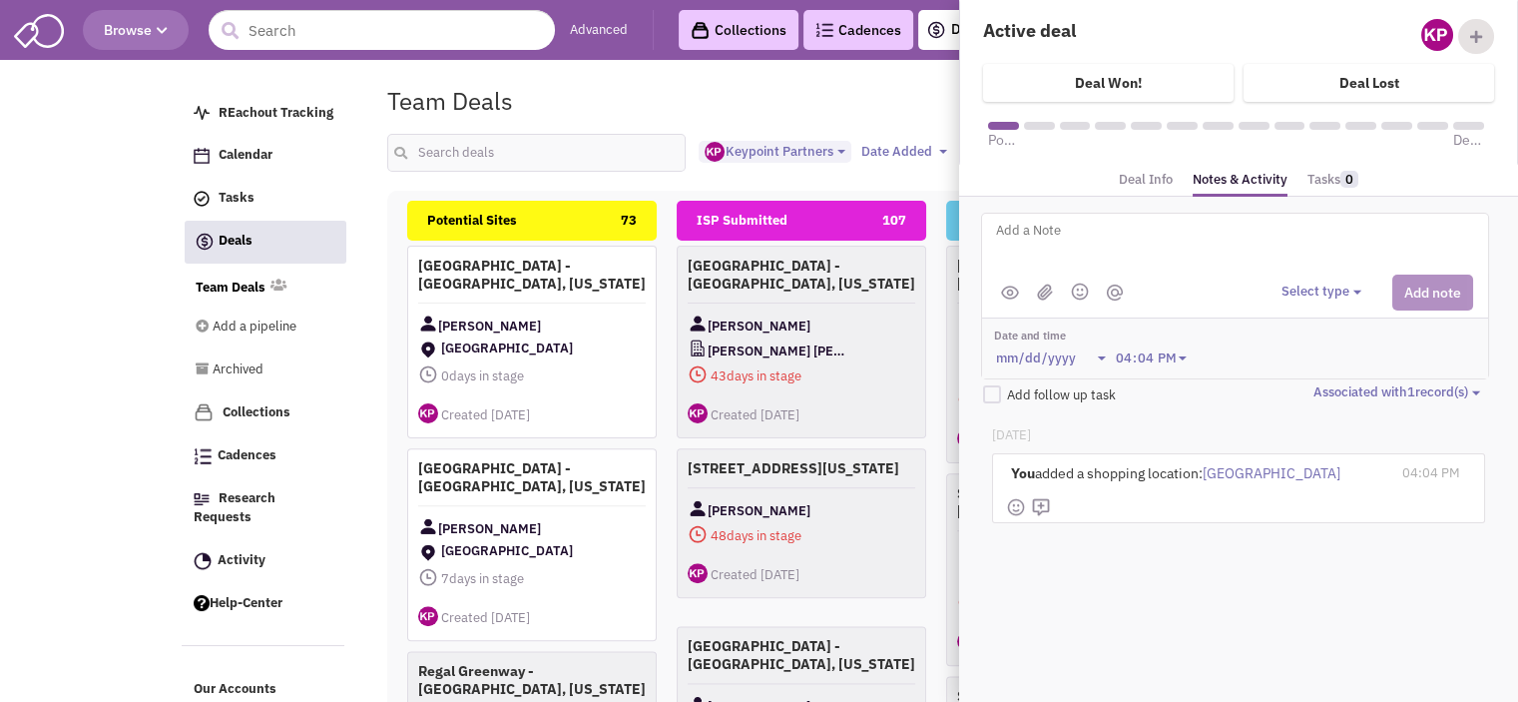
click at [1182, 243] on textarea at bounding box center [1241, 246] width 494 height 55
type textarea "[DATE]- Contacted Broker."
click at [1042, 289] on img at bounding box center [1045, 291] width 16 height 17
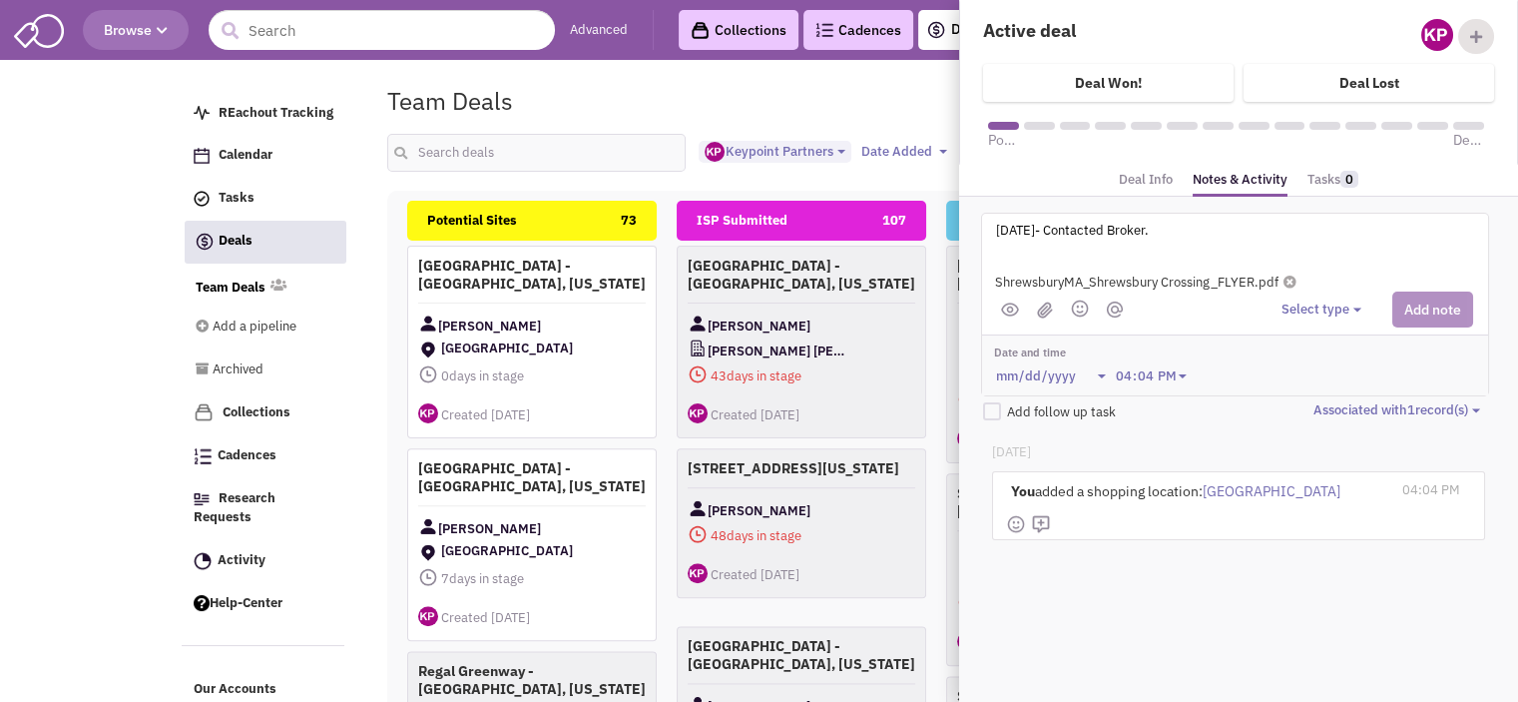
click at [1417, 310] on div "Select type Select type" at bounding box center [1378, 309] width 192 height 36
click at [1431, 295] on div "Select type Select type" at bounding box center [1378, 309] width 192 height 36
click at [1340, 308] on button "Select type" at bounding box center [1325, 309] width 86 height 19
click at [1337, 397] on div "Log a note" at bounding box center [1312, 404] width 49 height 19
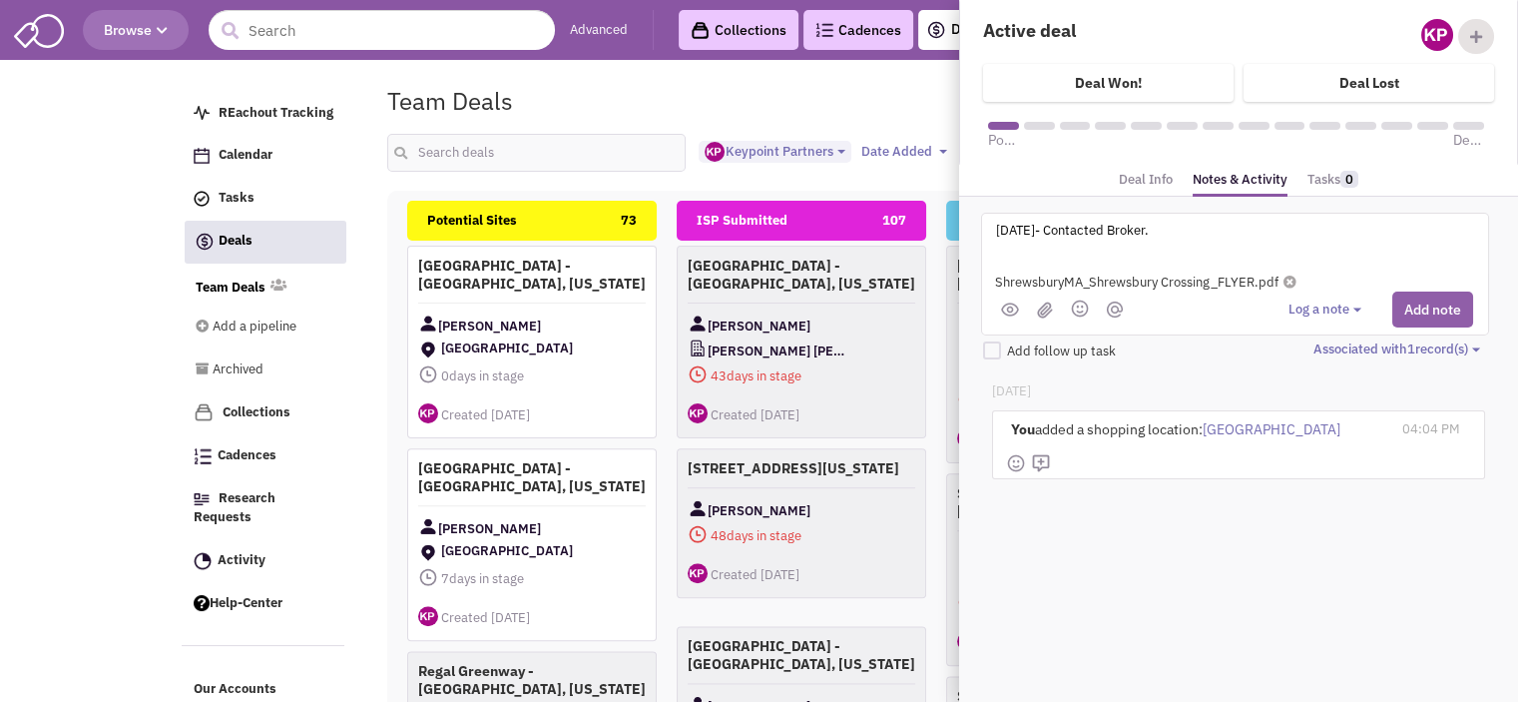
click at [1441, 302] on button "Add note" at bounding box center [1432, 309] width 81 height 36
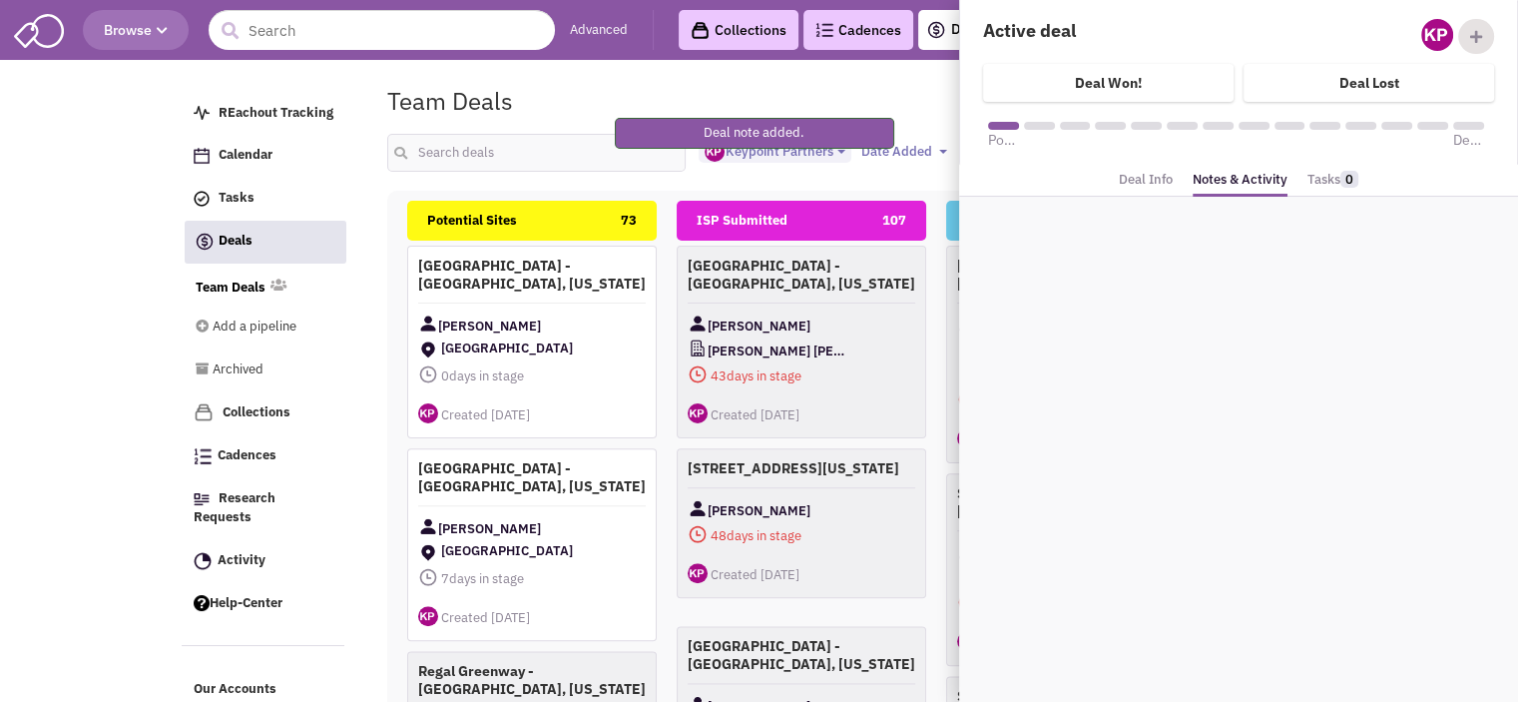
click at [733, 79] on div "Team Deals Pipeline Owner: Keypoint Partners" at bounding box center [862, 101] width 976 height 46
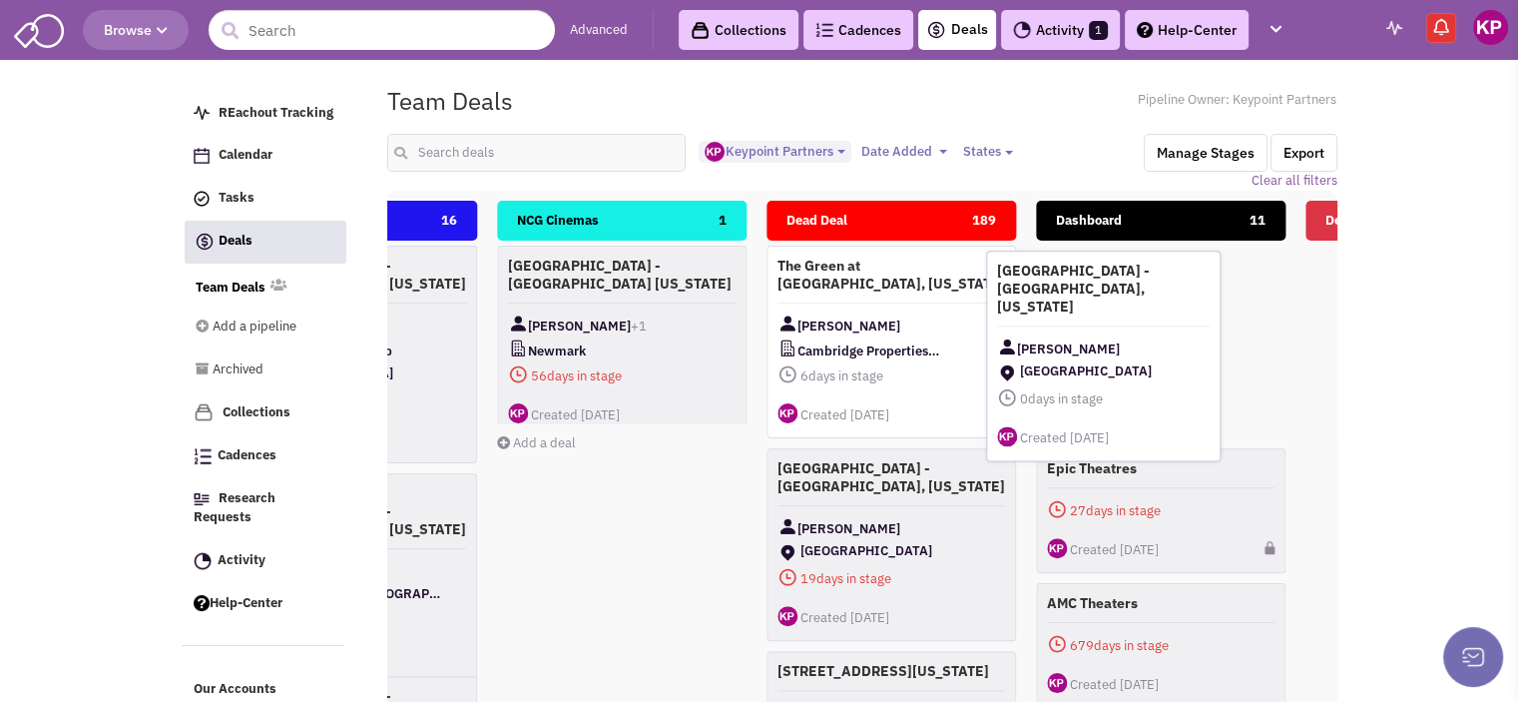
scroll to position [0, 2336]
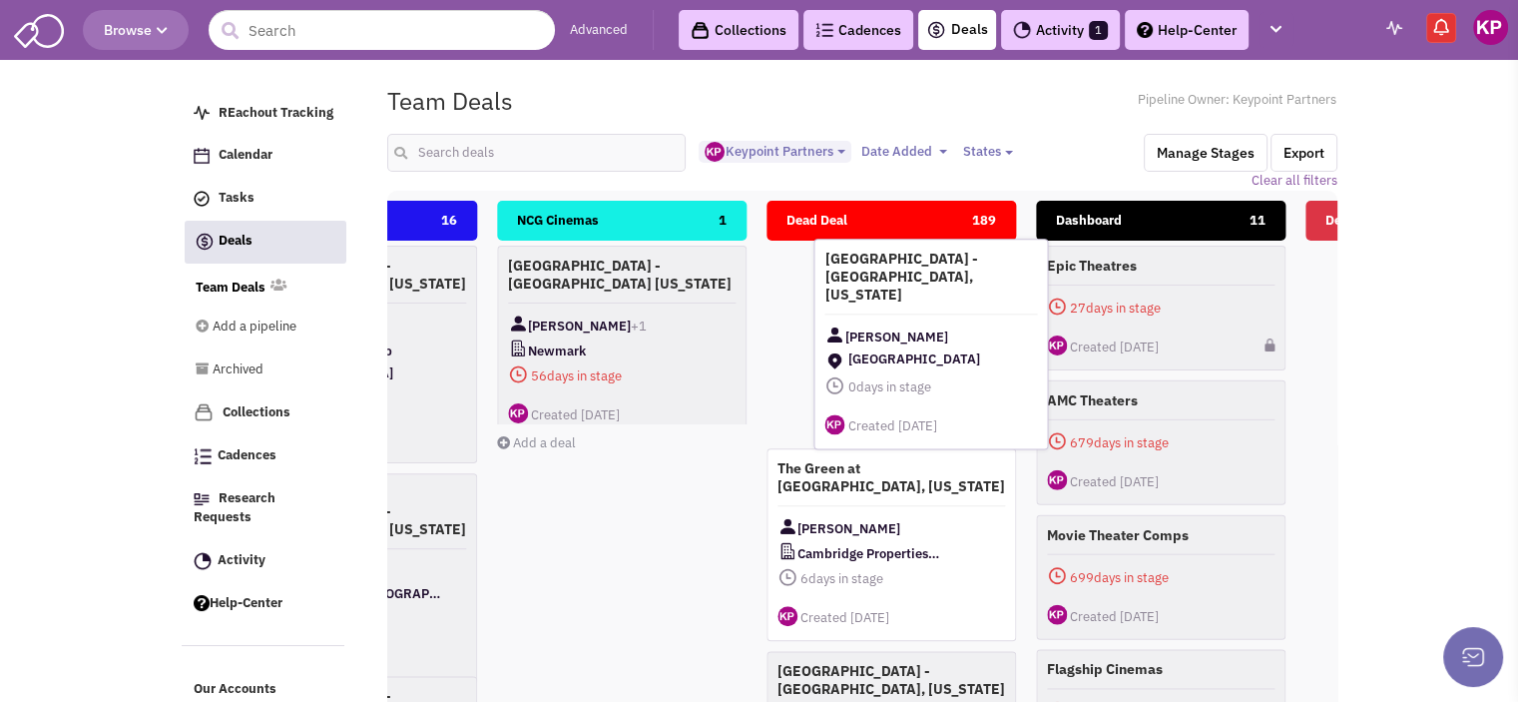
drag, startPoint x: 526, startPoint y: 297, endPoint x: 934, endPoint y: 292, distance: 408.3
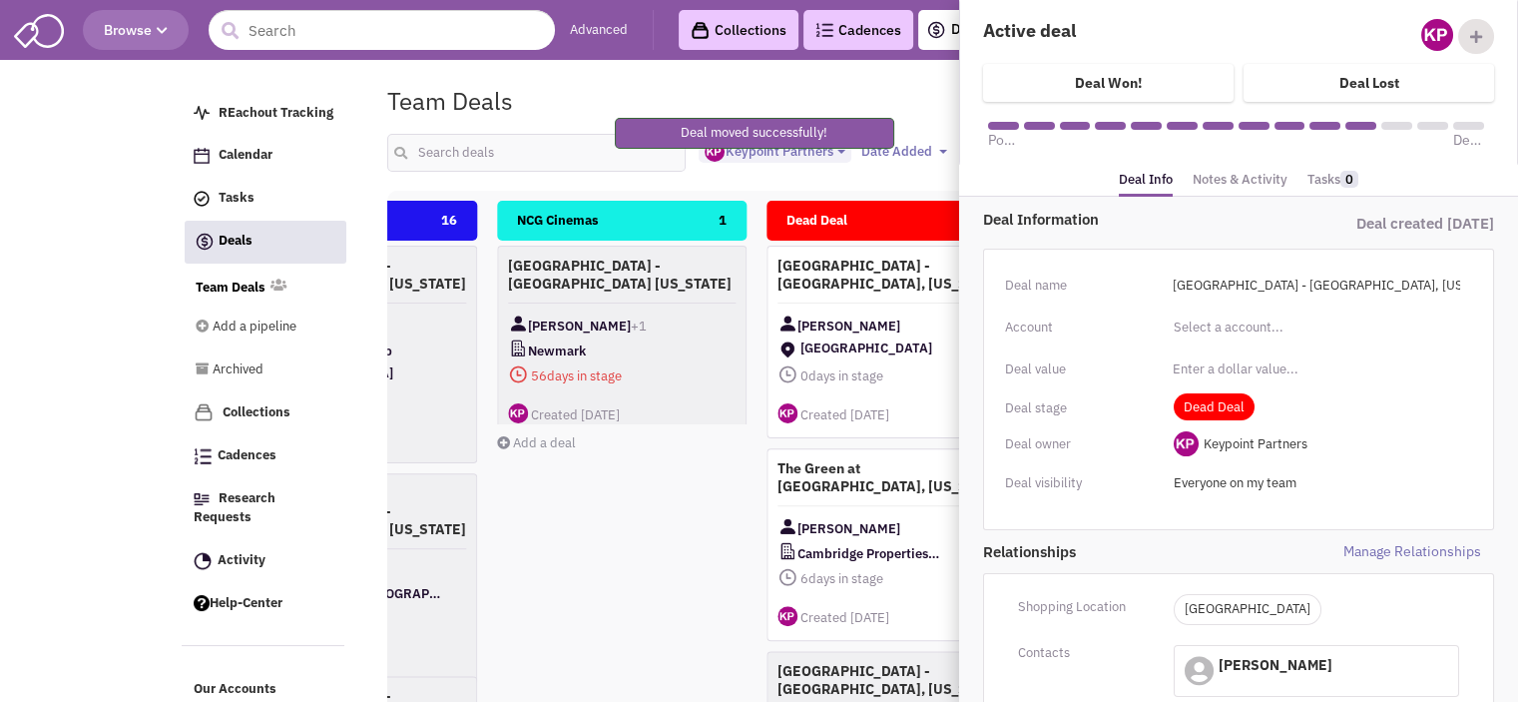
click at [1207, 184] on link "Notes & Activity" at bounding box center [1240, 180] width 95 height 29
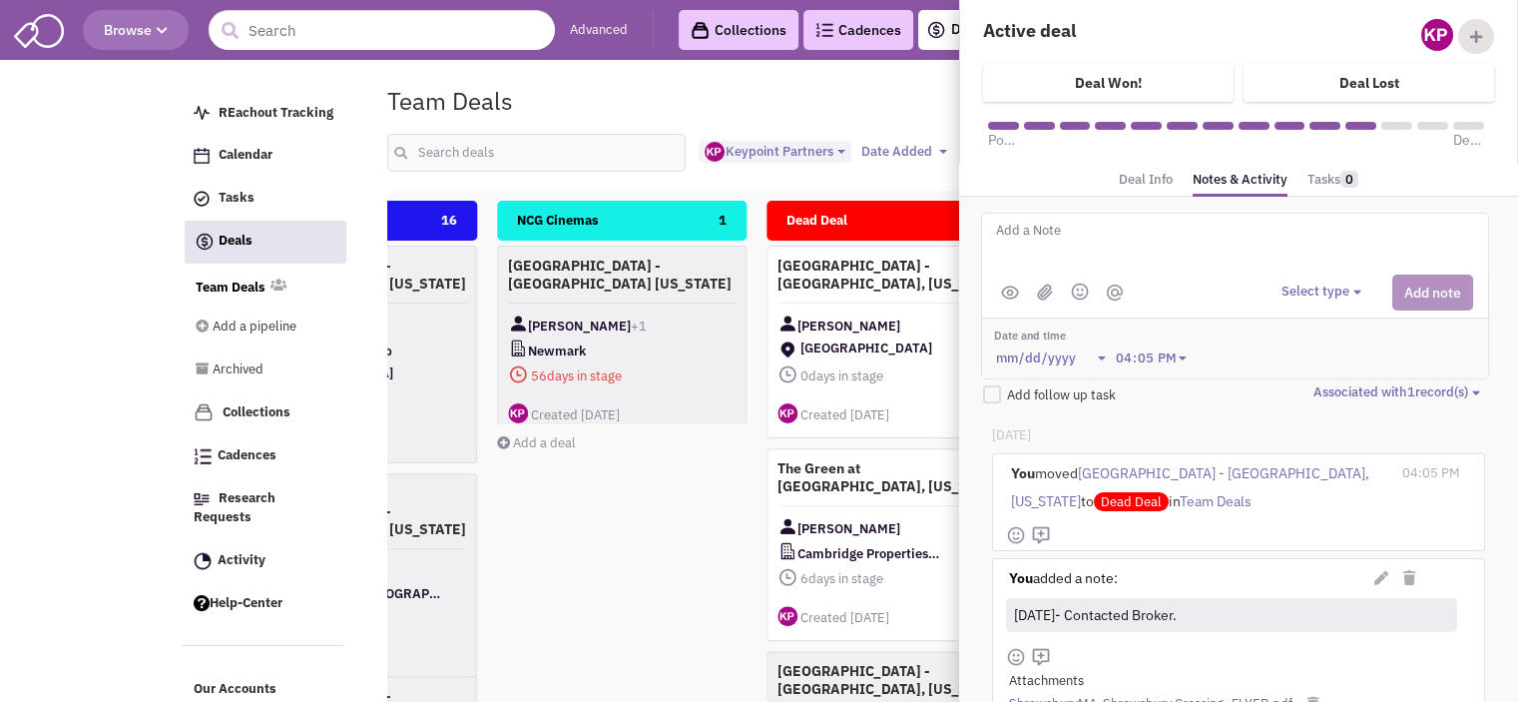
click at [1159, 243] on textarea at bounding box center [1241, 246] width 494 height 55
type textarea "[DATE]- Per Broker; LL is not willing to provide TI."
click at [1310, 300] on div "Select type Select type" at bounding box center [1378, 292] width 192 height 36
click at [1317, 294] on button "Select type" at bounding box center [1325, 291] width 86 height 19
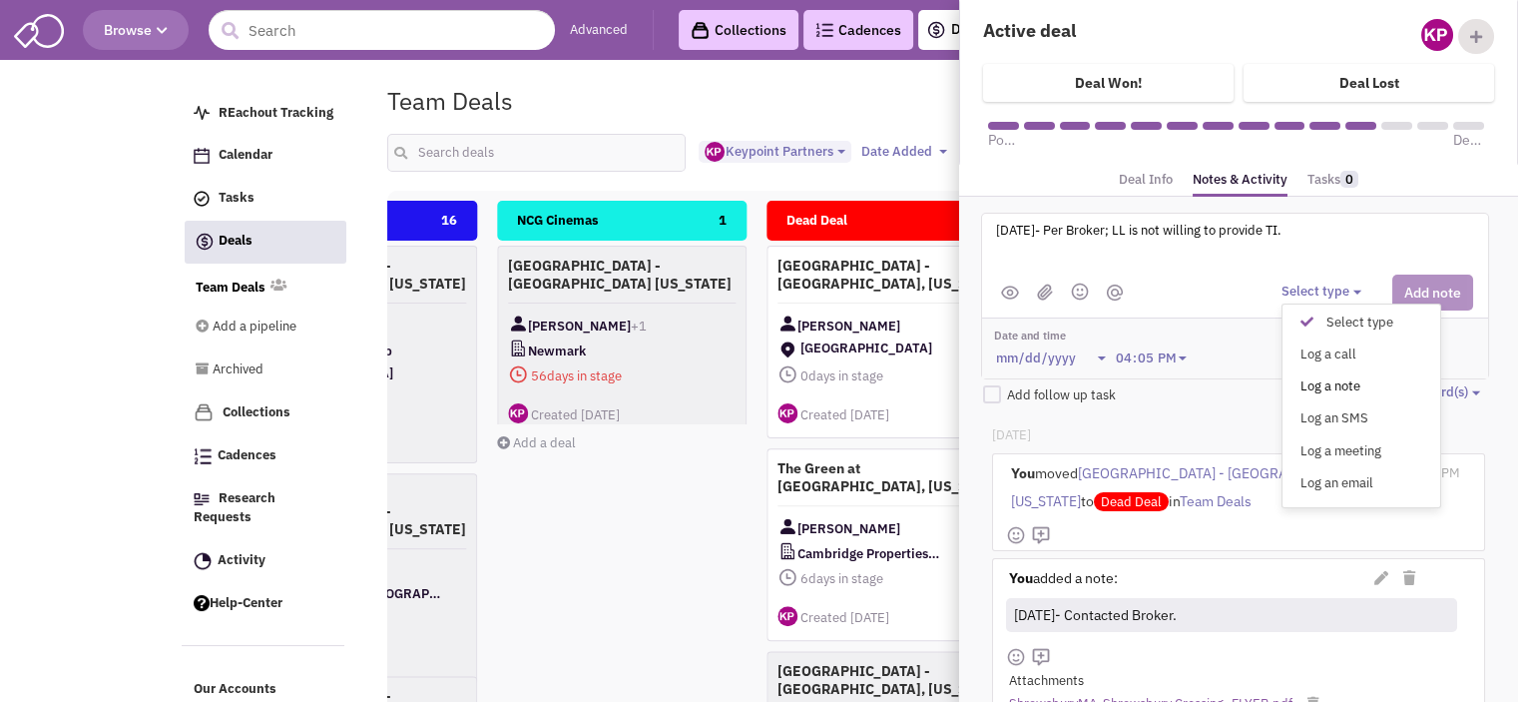
click at [1333, 378] on div "Log a note" at bounding box center [1312, 386] width 49 height 19
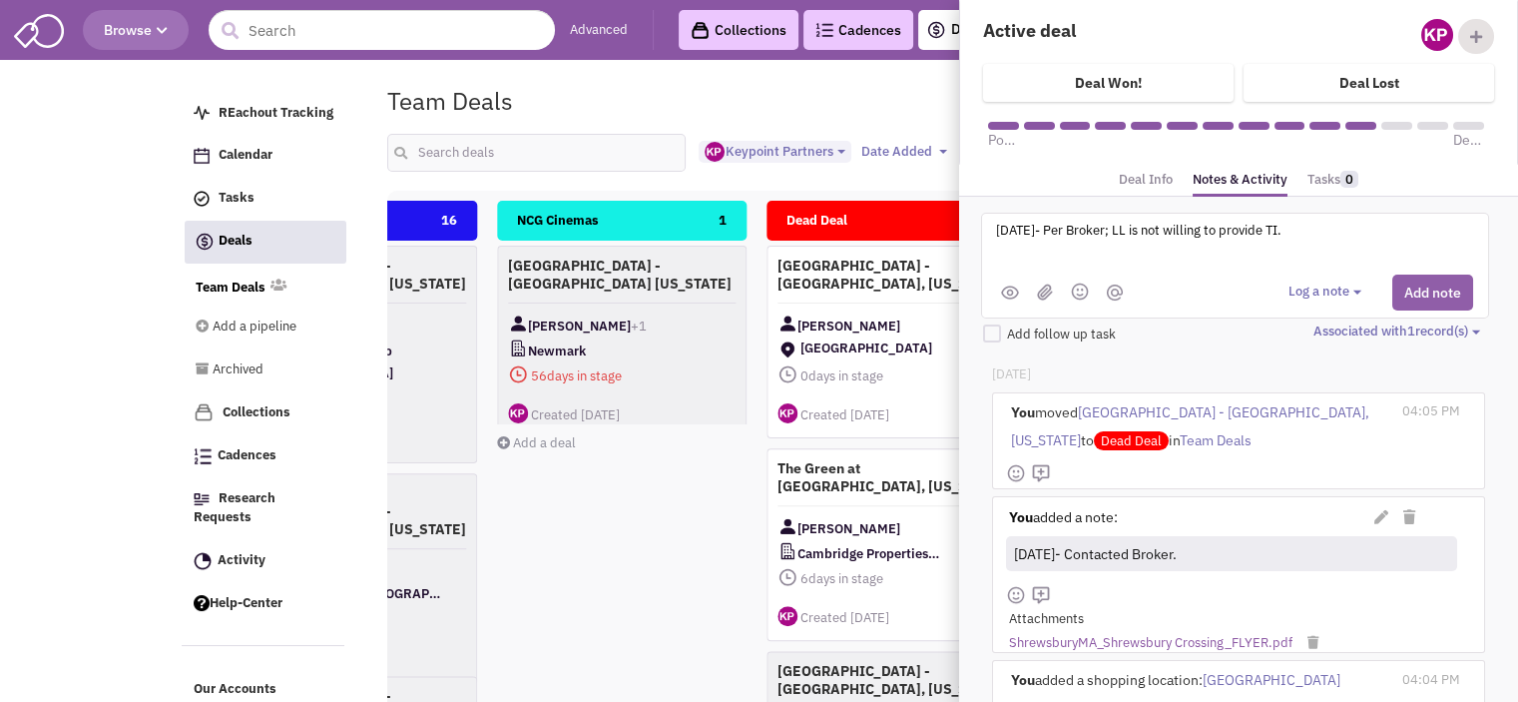
click at [1438, 294] on button "Add note" at bounding box center [1432, 292] width 81 height 36
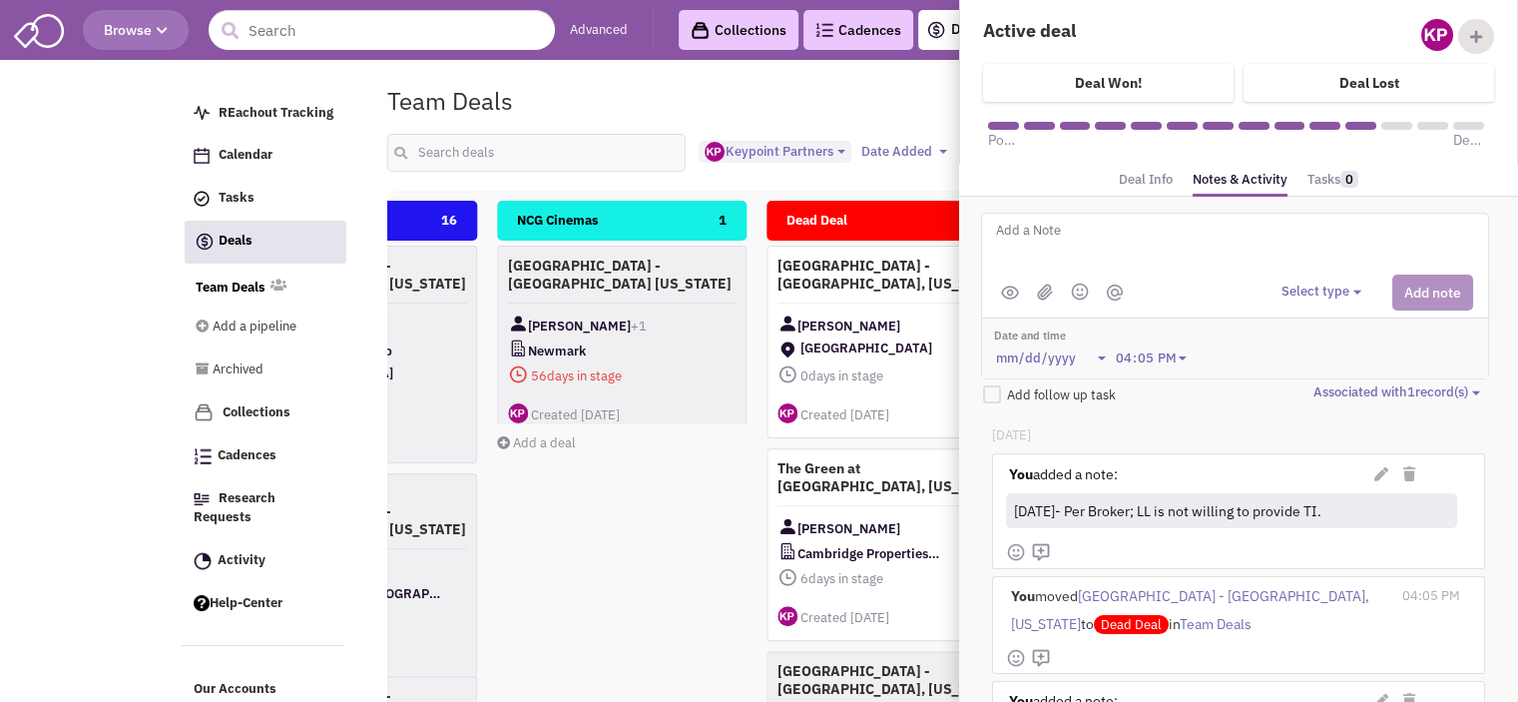
click at [14, 171] on body "Browse Advanced Collections Cadences 0 Deals Activity 1 Help-Center Calendar" at bounding box center [759, 464] width 1518 height 929
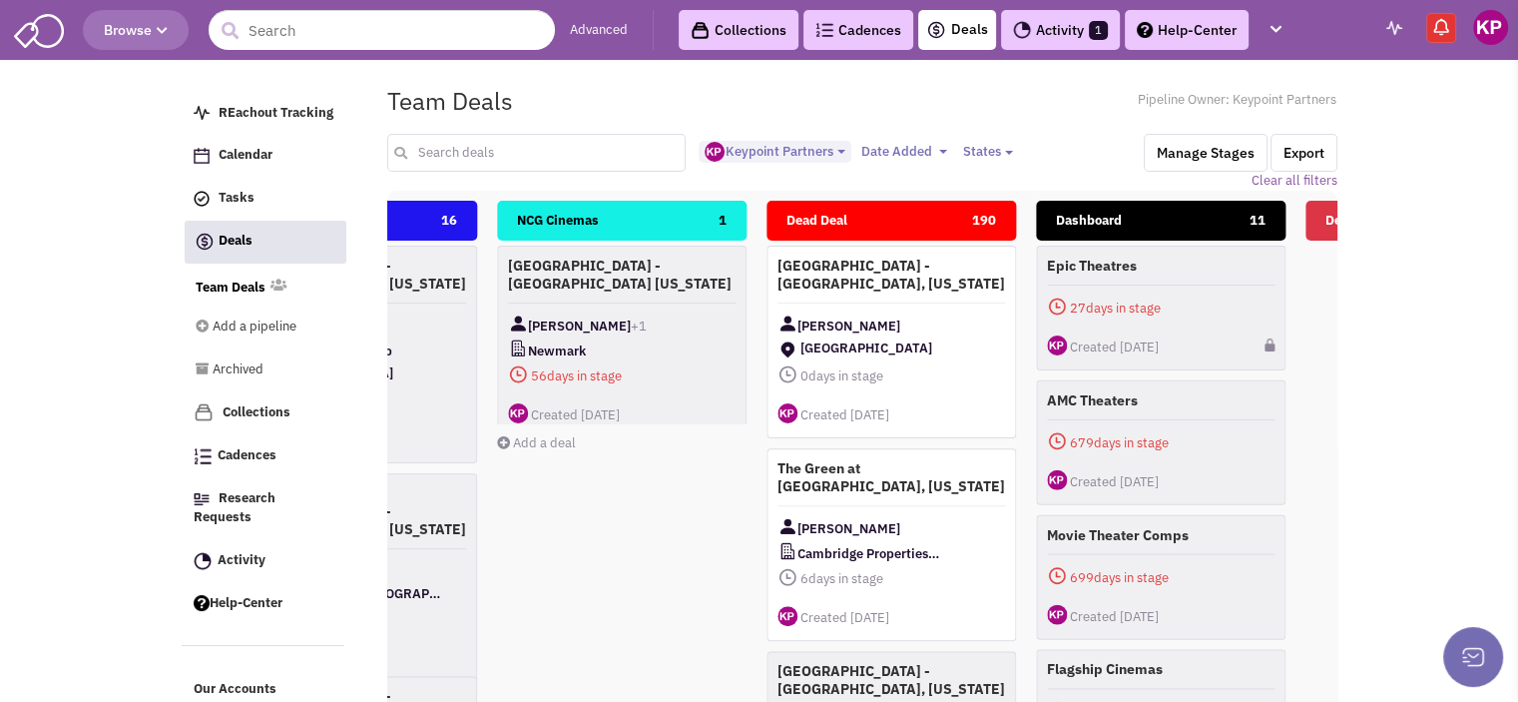
click at [457, 151] on input "text" at bounding box center [536, 153] width 299 height 38
click at [650, 510] on div "NCG Cinemas 1 [GEOGRAPHIC_DATA] - [GEOGRAPHIC_DATA] [US_STATE] [PERSON_NAME] +1…" at bounding box center [622, 555] width 250 height 709
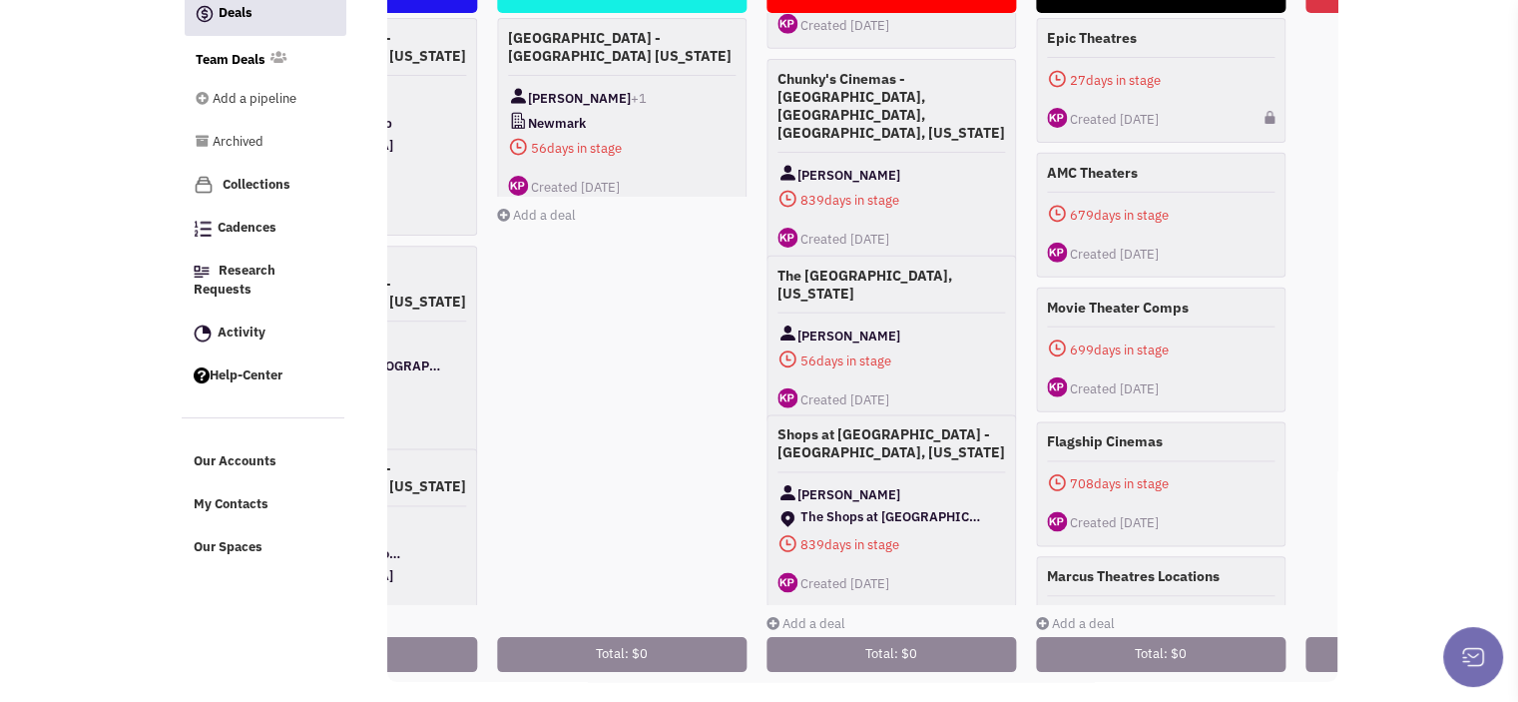
scroll to position [1001, 0]
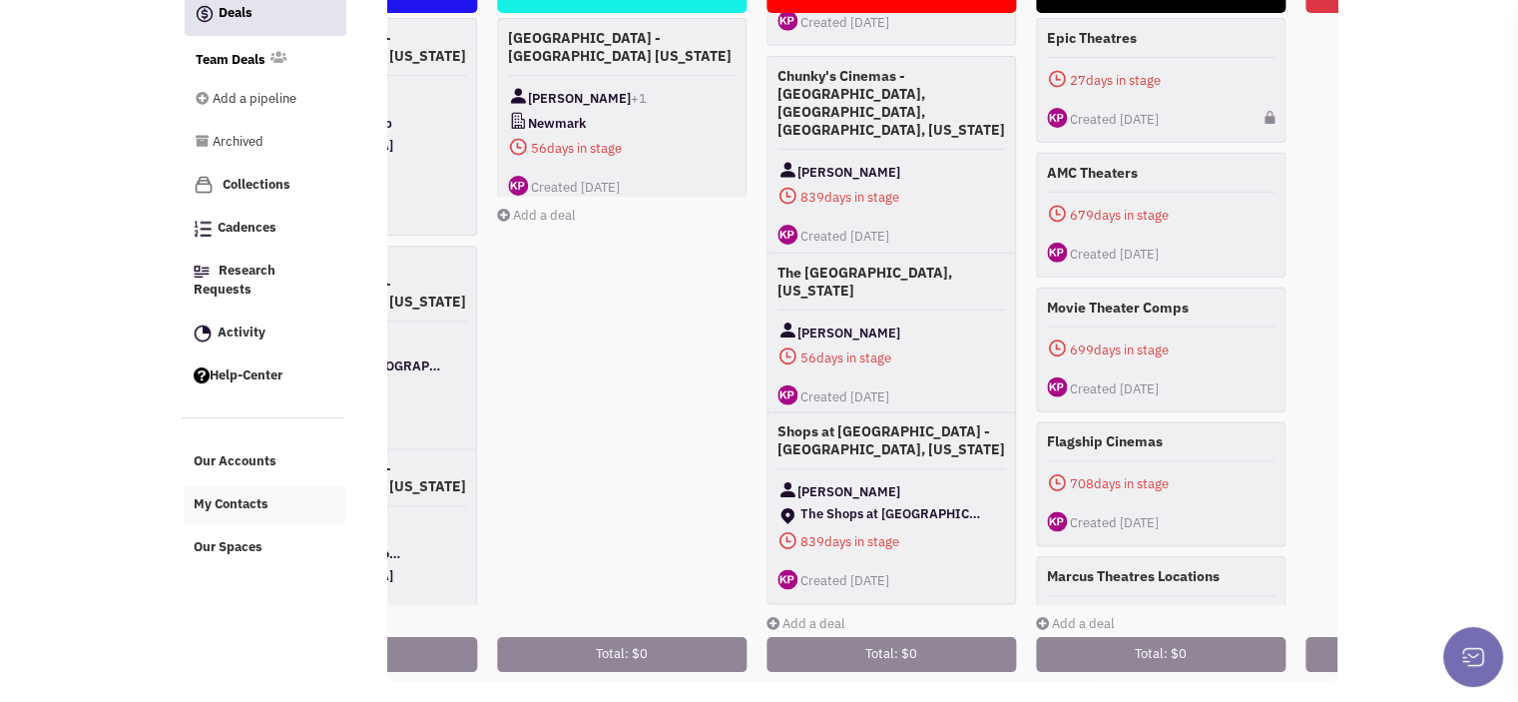
click at [249, 493] on link "My Contacts" at bounding box center [265, 505] width 162 height 38
